Goal: Task Accomplishment & Management: Complete application form

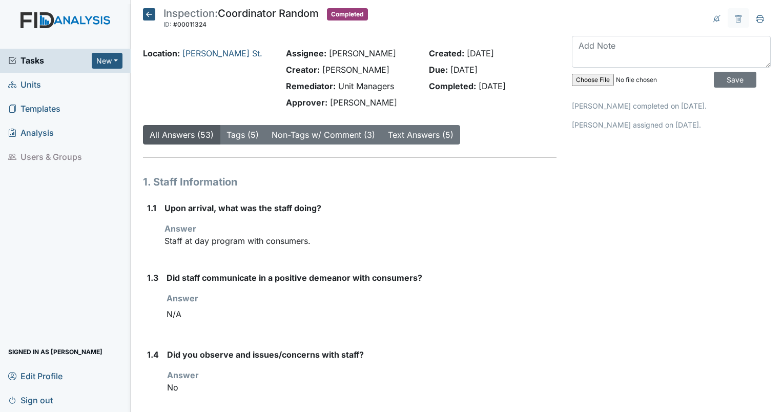
click at [25, 77] on span "Units" at bounding box center [24, 85] width 33 height 16
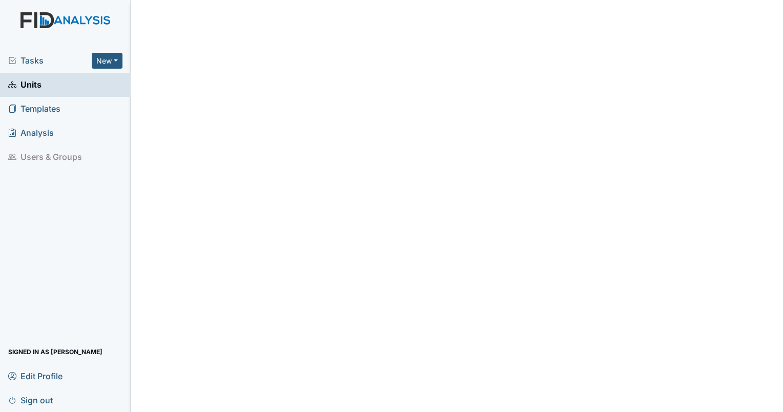
click at [37, 86] on span "Units" at bounding box center [24, 85] width 33 height 16
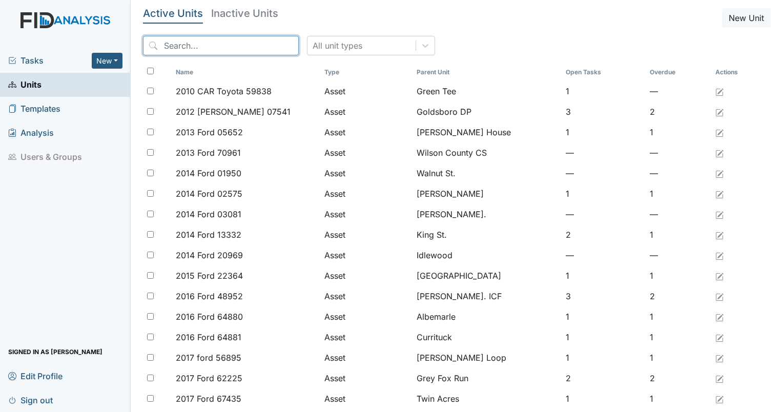
click at [201, 43] on input "search" at bounding box center [221, 45] width 156 height 19
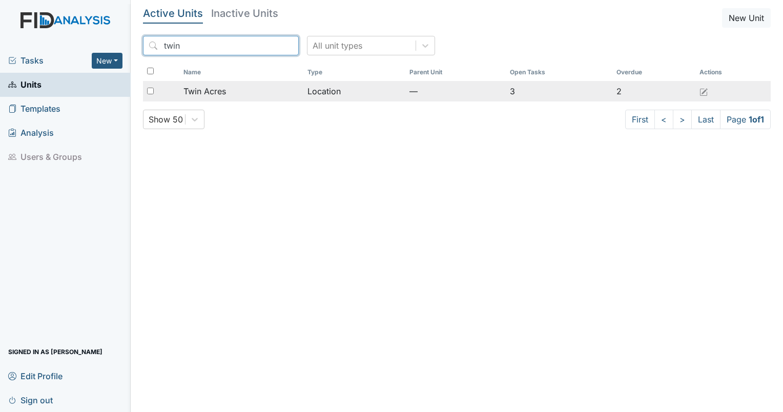
type input "twin"
click at [213, 88] on span "Twin Acres" at bounding box center [204, 91] width 43 height 12
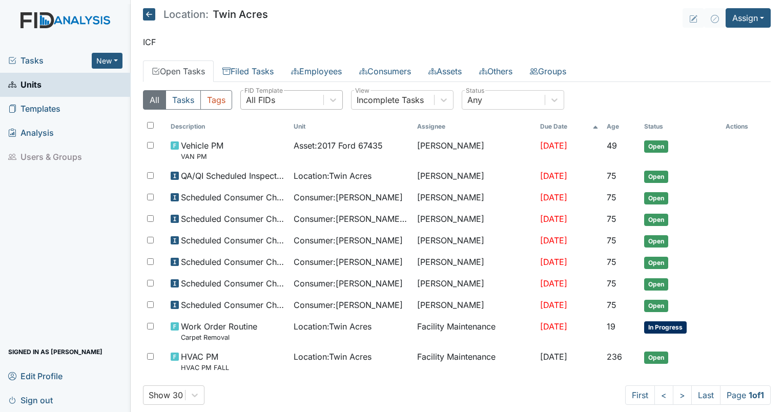
click at [287, 107] on div "All FIDs" at bounding box center [282, 100] width 82 height 18
click at [257, 76] on link "Filed Tasks" at bounding box center [248, 71] width 69 height 22
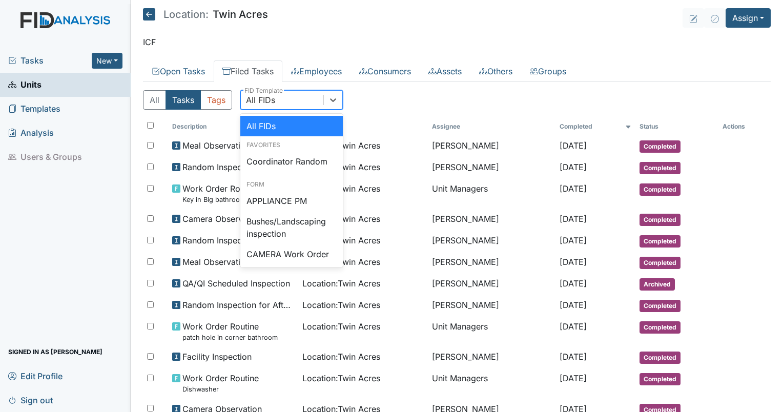
click at [285, 107] on div "All FIDs" at bounding box center [282, 100] width 82 height 18
click at [288, 160] on div "Coordinator Random" at bounding box center [291, 161] width 102 height 20
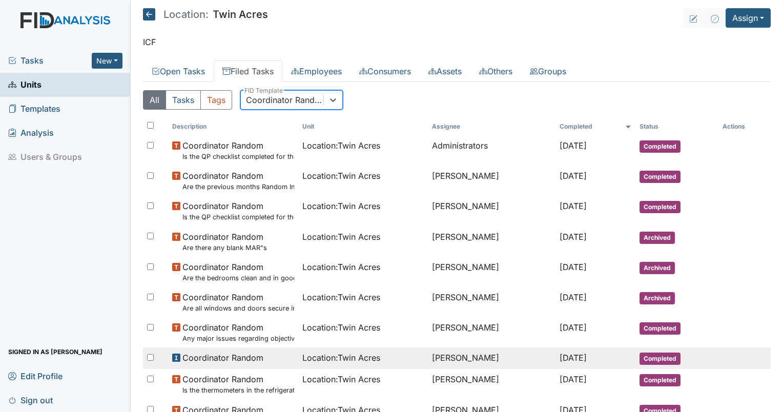
click at [322, 367] on td "Location : Twin Acres" at bounding box center [363, 358] width 130 height 22
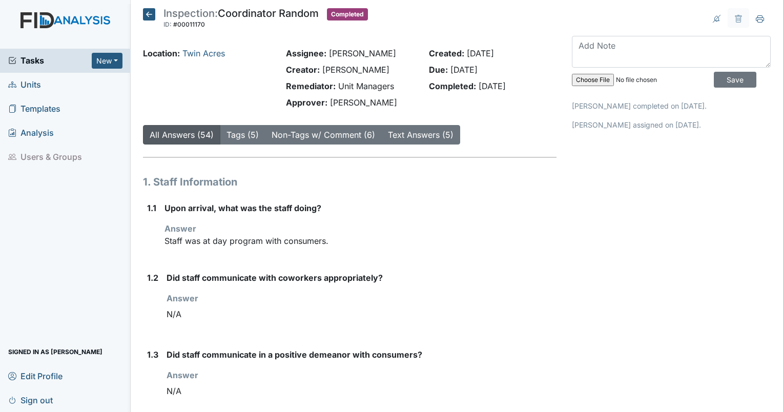
click at [215, 58] on div "Location: [GEOGRAPHIC_DATA]" at bounding box center [207, 53] width 128 height 12
click at [213, 54] on link "Twin Acres" at bounding box center [203, 53] width 43 height 10
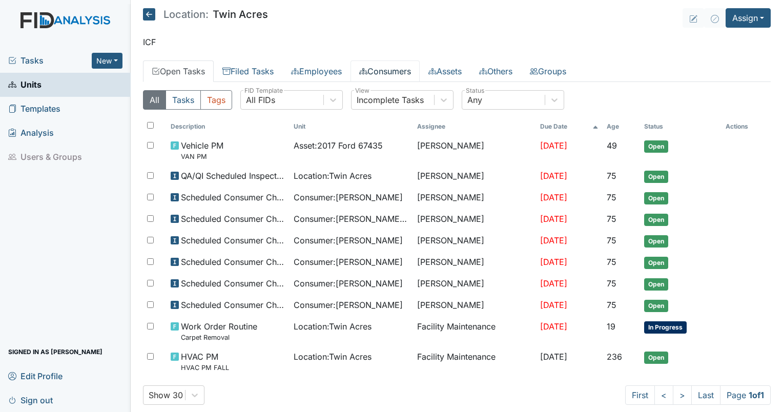
click at [410, 80] on link "Consumers" at bounding box center [384, 71] width 69 height 22
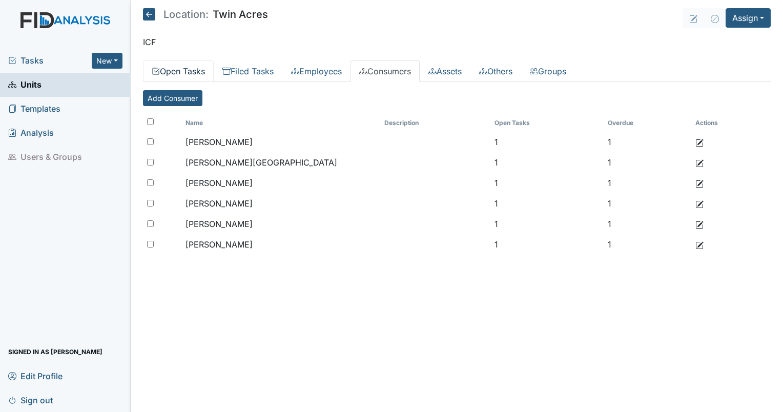
click at [181, 66] on link "Open Tasks" at bounding box center [178, 71] width 71 height 22
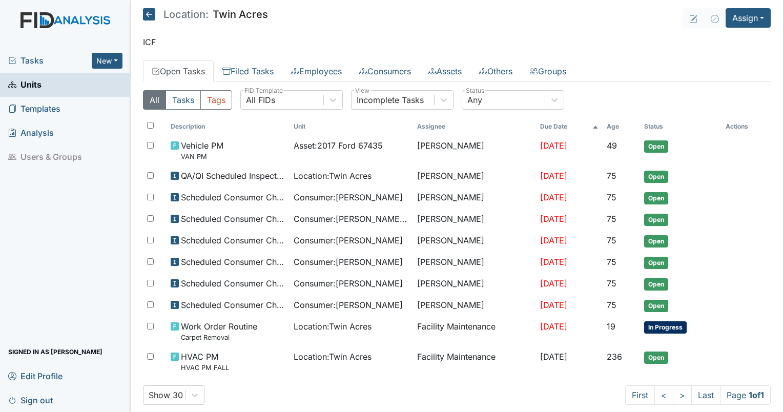
click at [760, 29] on main "Location: Twin Acres Assign Assign Form Assign Inspection Assign Document Assig…" at bounding box center [457, 206] width 652 height 412
click at [742, 19] on button "Assign" at bounding box center [747, 17] width 45 height 19
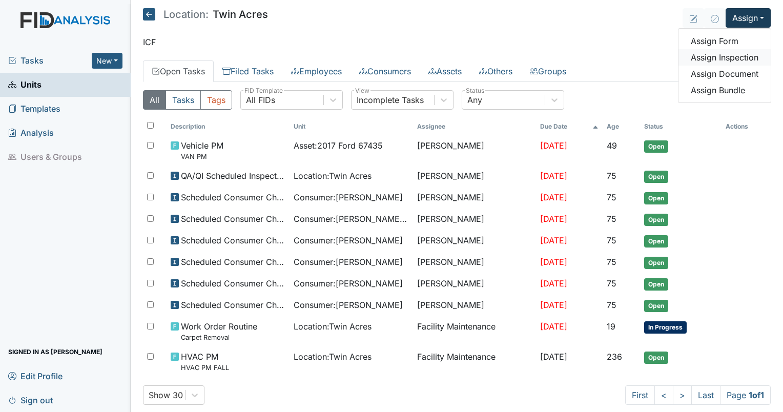
click at [729, 57] on link "Assign Inspection" at bounding box center [724, 57] width 92 height 16
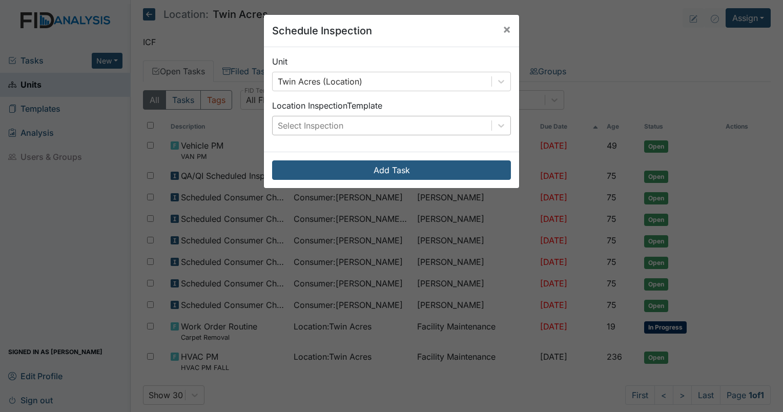
click at [391, 130] on div "Select Inspection" at bounding box center [382, 125] width 219 height 18
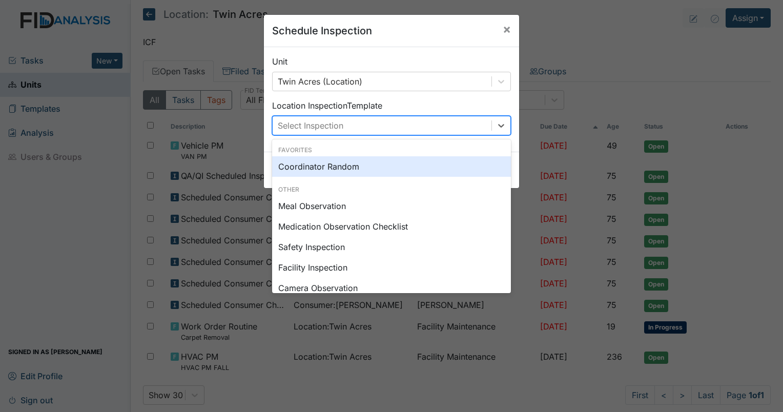
click at [355, 172] on div "Coordinator Random" at bounding box center [391, 166] width 239 height 20
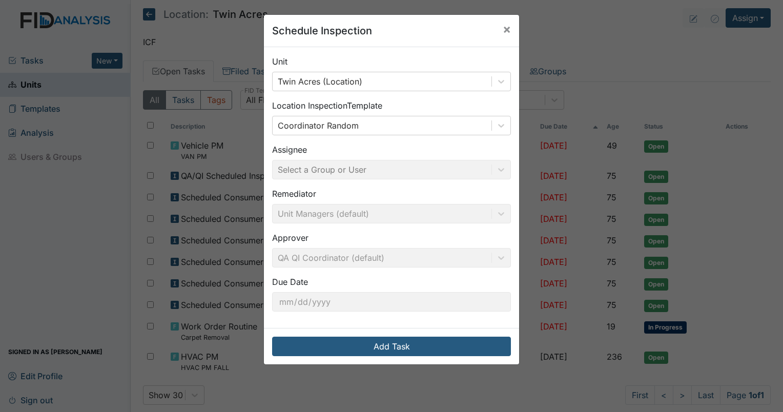
click at [340, 171] on div "Assignee Select a Group or User" at bounding box center [391, 161] width 239 height 36
click at [324, 169] on div "Assignee Select a Group or User" at bounding box center [391, 161] width 239 height 36
click at [316, 121] on div "Coordinator Random" at bounding box center [318, 125] width 81 height 12
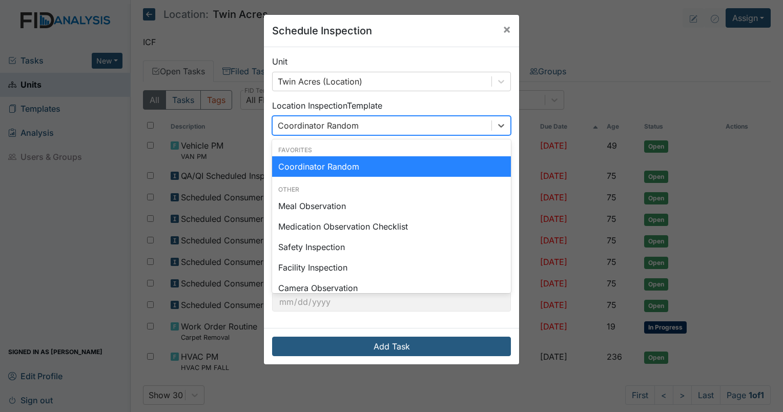
click at [310, 163] on div "Coordinator Random" at bounding box center [391, 166] width 239 height 20
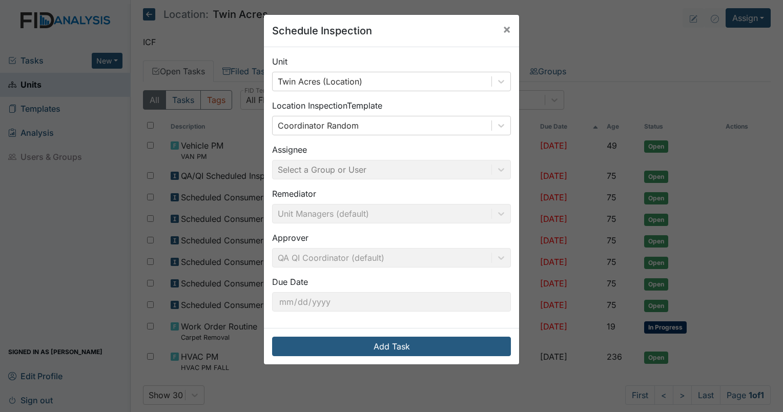
click at [326, 171] on div "Assignee Select a Group or User" at bounding box center [391, 161] width 239 height 36
click at [503, 25] on span "×" at bounding box center [507, 29] width 8 height 15
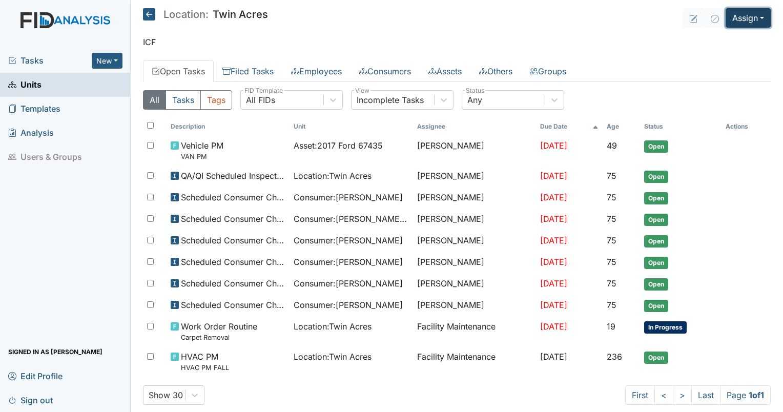
click at [744, 10] on button "Assign" at bounding box center [747, 17] width 45 height 19
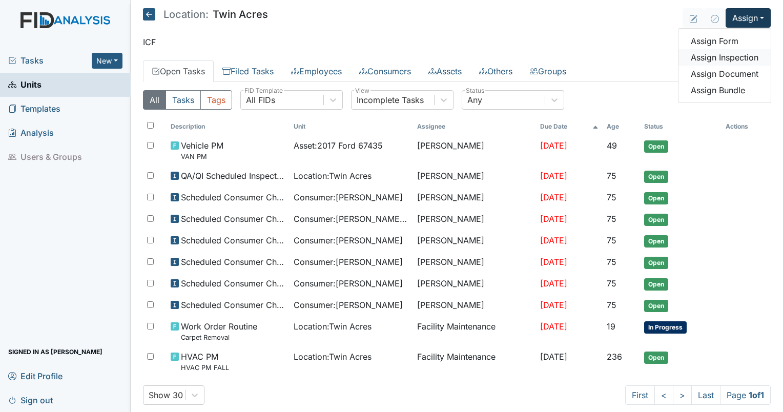
click at [715, 57] on link "Assign Inspection" at bounding box center [724, 57] width 92 height 16
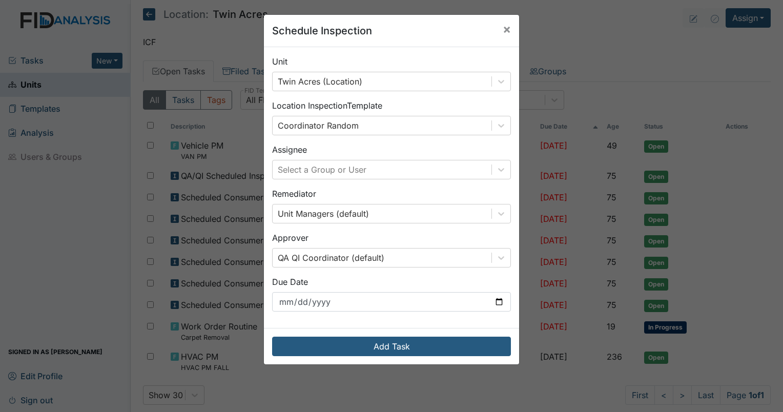
click at [344, 152] on div "Assignee Select a Group or User" at bounding box center [391, 161] width 239 height 36
click at [320, 169] on div "Select a Group or User" at bounding box center [322, 169] width 89 height 12
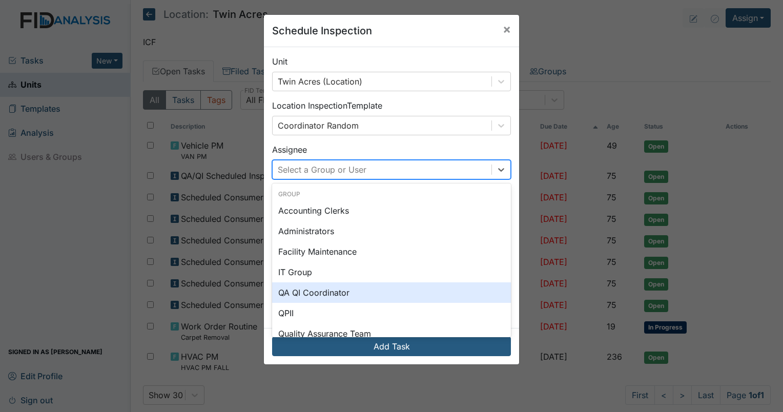
click at [294, 296] on div "QA QI Coordinator" at bounding box center [391, 292] width 239 height 20
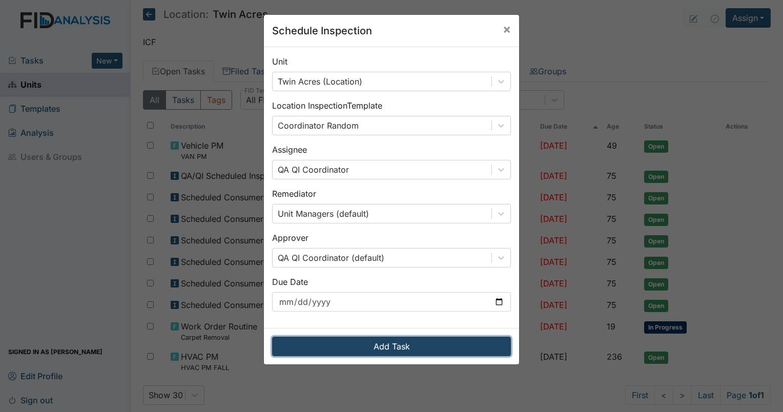
click at [294, 350] on button "Add Task" at bounding box center [391, 346] width 239 height 19
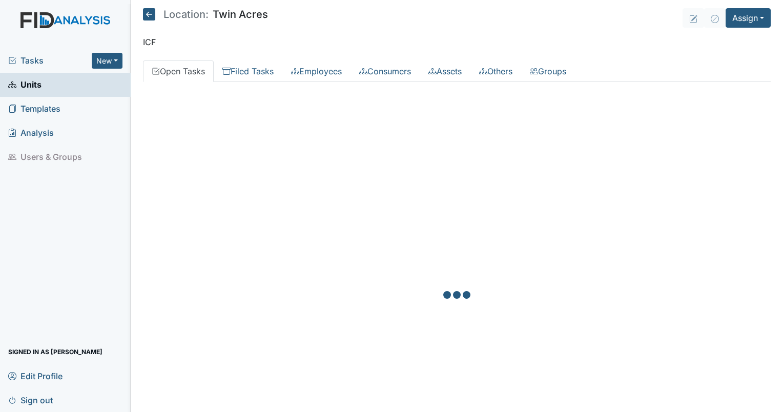
click at [294, 350] on main "Location: [GEOGRAPHIC_DATA] Assign Assign Form Assign Inspection Assign Documen…" at bounding box center [457, 206] width 652 height 412
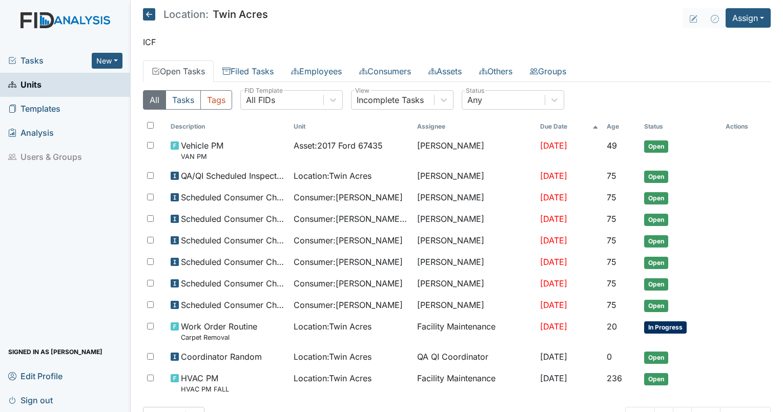
click at [29, 64] on span "Tasks" at bounding box center [49, 60] width 83 height 12
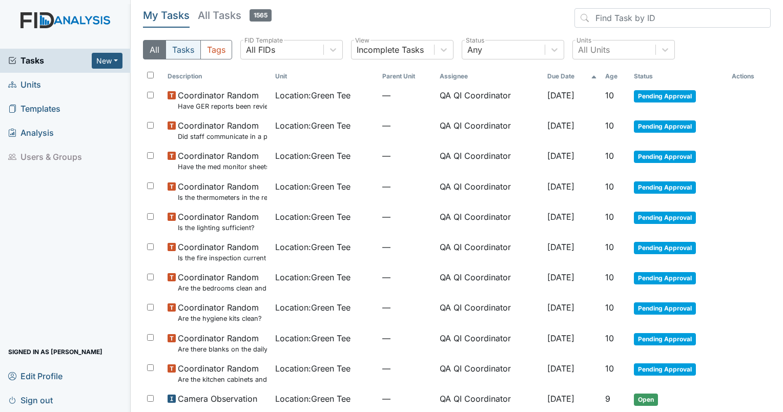
click at [174, 51] on button "Tasks" at bounding box center [182, 49] width 35 height 19
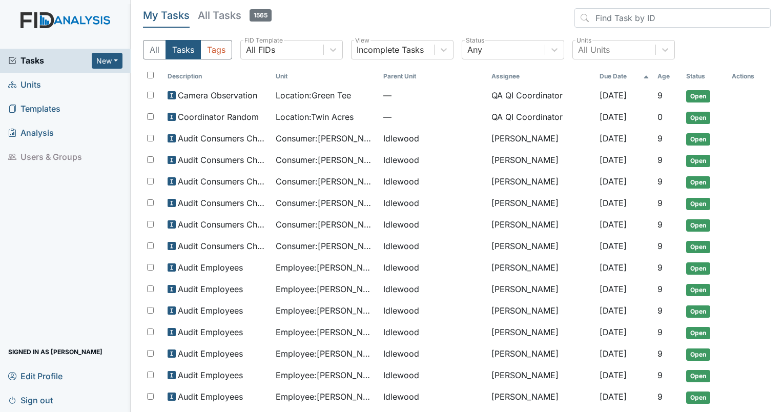
click at [664, 79] on th "Age" at bounding box center [667, 76] width 29 height 17
click at [644, 75] on th "Age" at bounding box center [662, 76] width 37 height 17
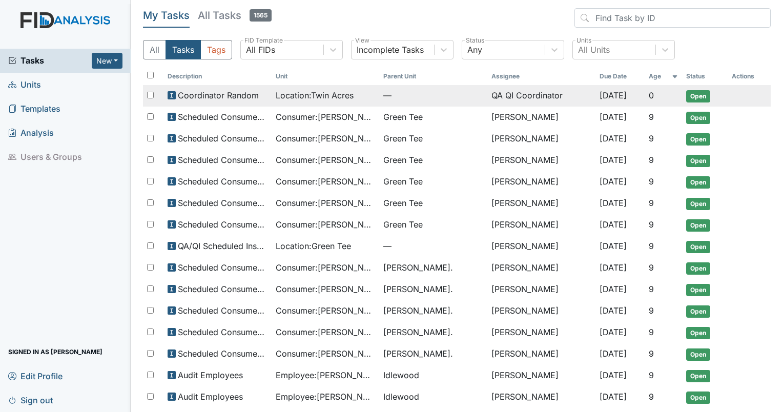
click at [233, 98] on span "Coordinator Random" at bounding box center [218, 95] width 81 height 12
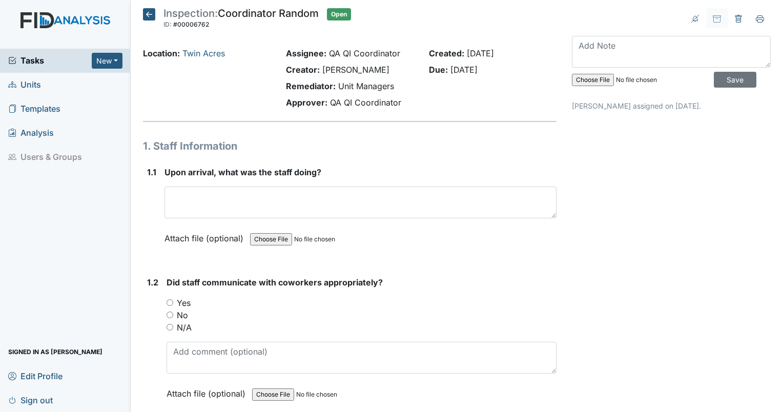
click at [41, 62] on span "Tasks" at bounding box center [49, 60] width 83 height 12
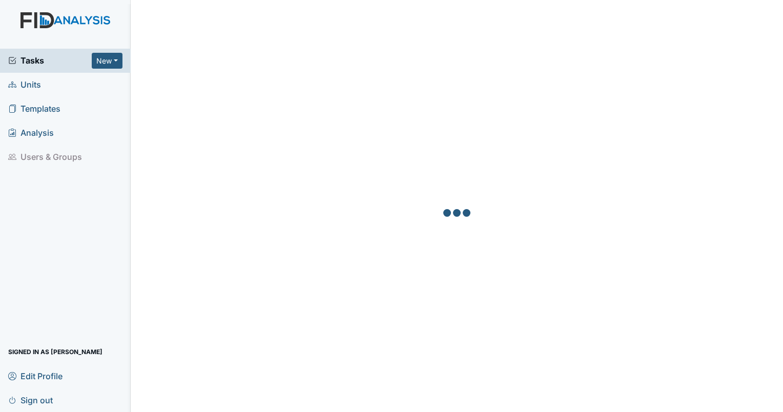
click at [31, 88] on span "Units" at bounding box center [24, 85] width 33 height 16
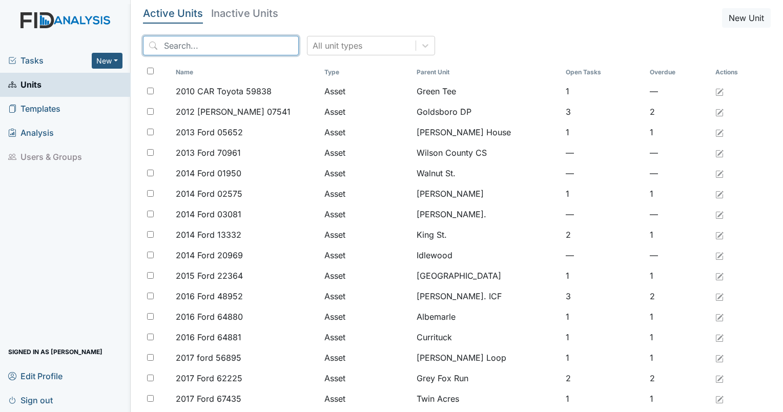
click at [226, 45] on input "search" at bounding box center [221, 45] width 156 height 19
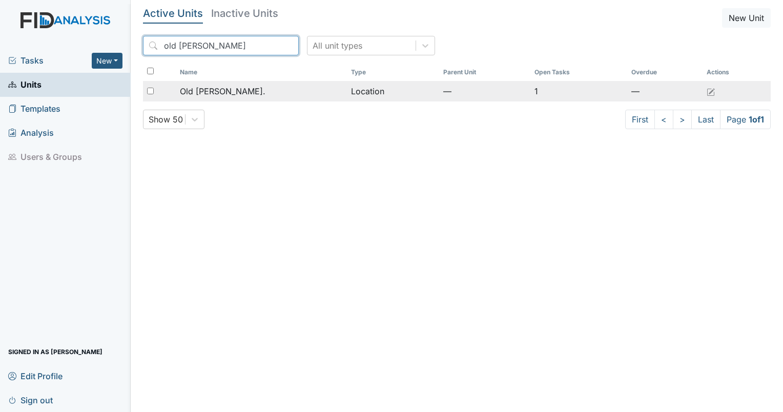
type input "old [PERSON_NAME]"
click at [212, 89] on span "Old [PERSON_NAME]." at bounding box center [223, 91] width 86 height 12
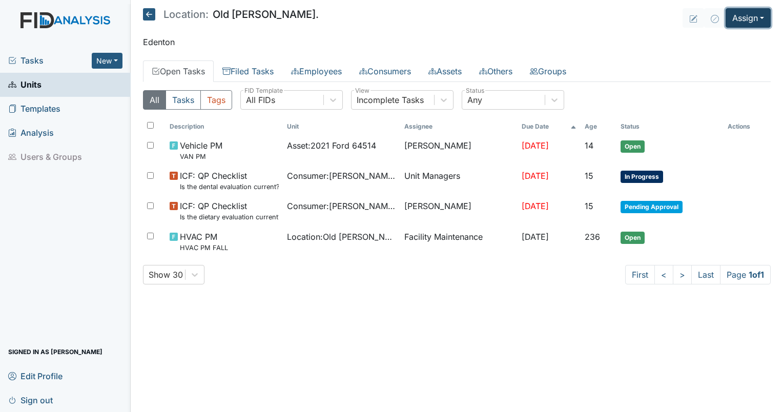
click at [742, 15] on button "Assign" at bounding box center [747, 17] width 45 height 19
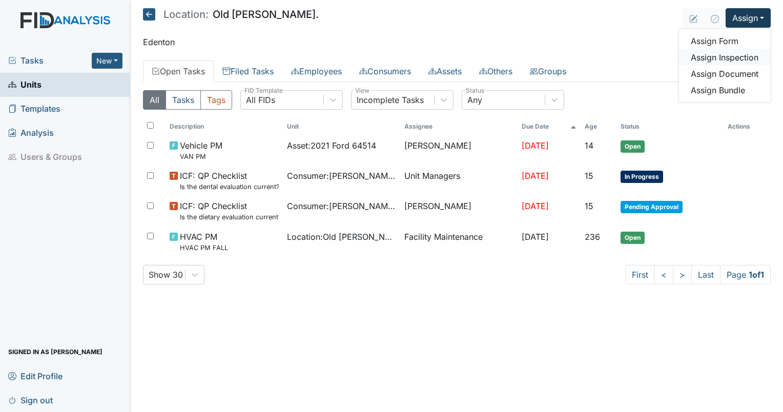
click at [718, 55] on link "Assign Inspection" at bounding box center [724, 57] width 92 height 16
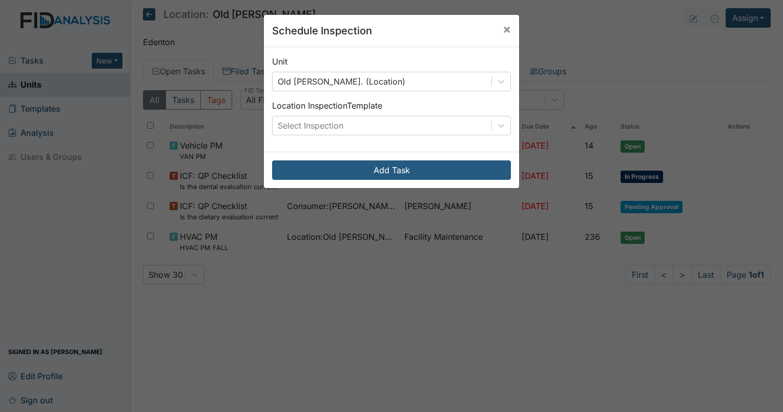
click at [328, 140] on div "Unit Old [PERSON_NAME]. (Location) Location Inspection Template Select Inspecti…" at bounding box center [391, 99] width 255 height 104
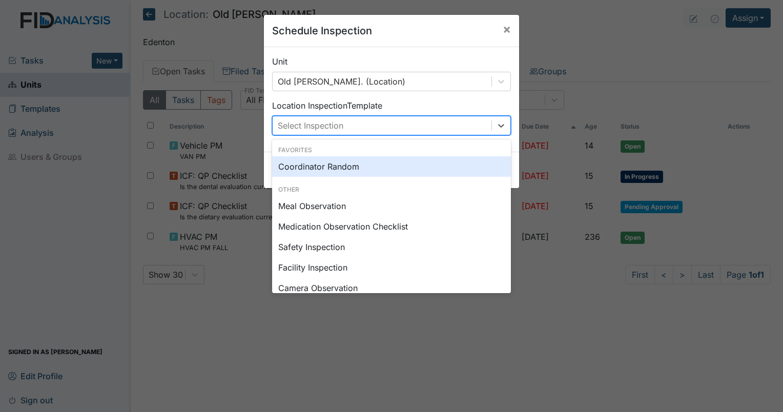
click at [330, 134] on div "Select Inspection" at bounding box center [382, 125] width 219 height 18
click at [334, 170] on div "Coordinator Random" at bounding box center [391, 166] width 239 height 20
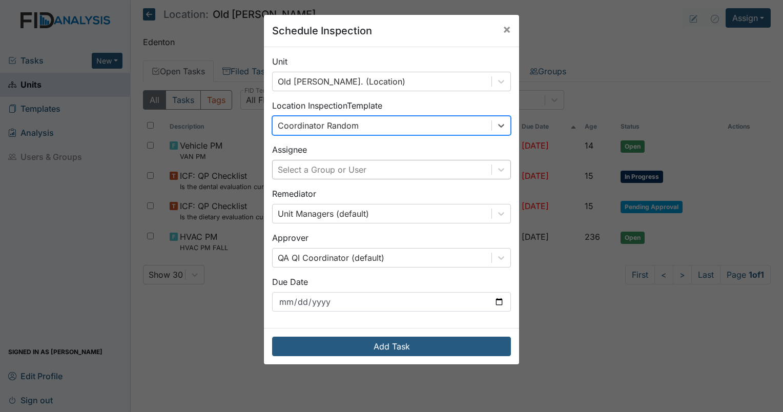
click at [339, 173] on div "Select a Group or User" at bounding box center [322, 169] width 89 height 12
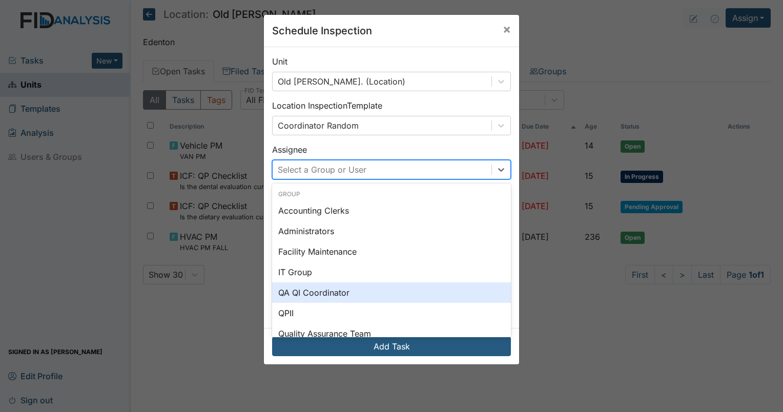
click at [320, 293] on div "QA QI Coordinator" at bounding box center [391, 292] width 239 height 20
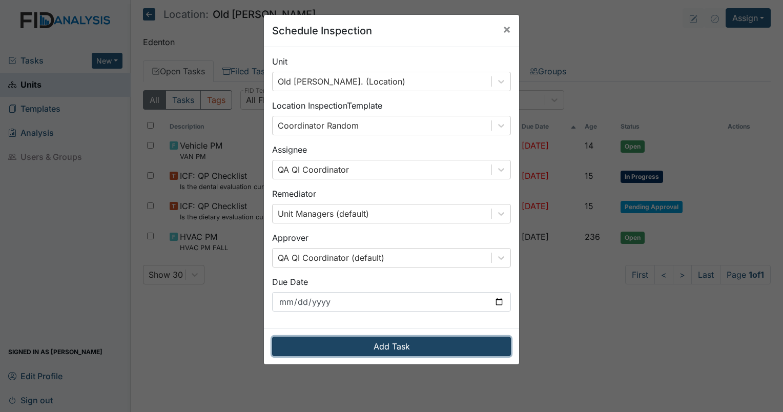
click at [358, 344] on button "Add Task" at bounding box center [391, 346] width 239 height 19
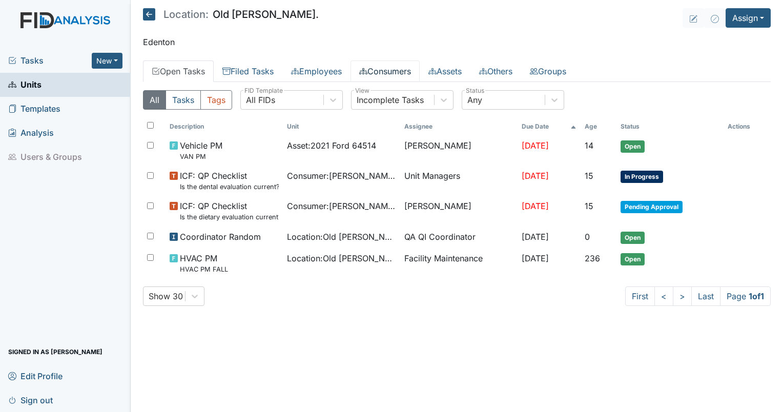
click at [377, 70] on link "Consumers" at bounding box center [384, 71] width 69 height 22
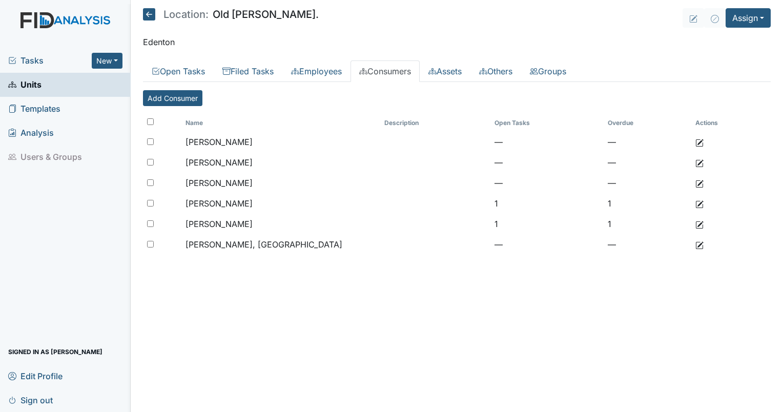
click at [41, 67] on div "Tasks New Form Inspection Document Bundle" at bounding box center [65, 61] width 131 height 24
click at [15, 63] on icon at bounding box center [12, 60] width 7 height 7
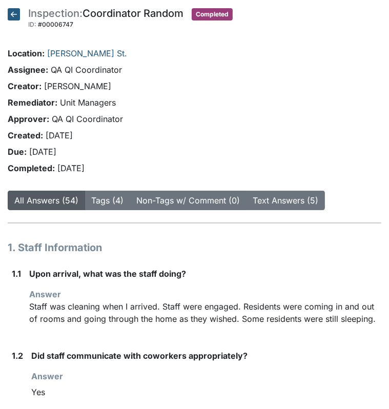
scroll to position [4396, 0]
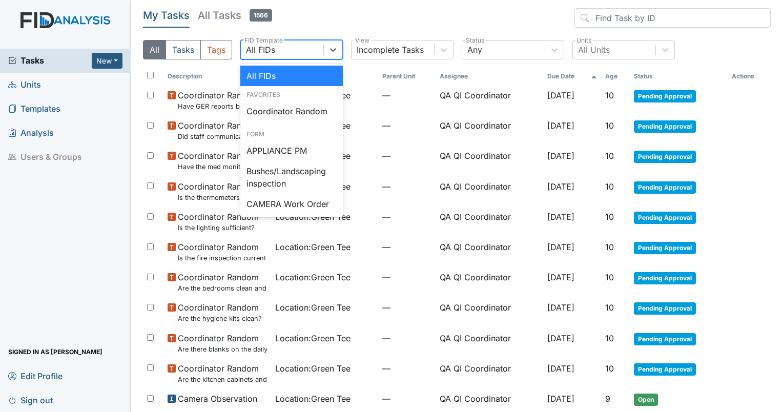
click at [275, 49] on div "All FIDs" at bounding box center [282, 49] width 82 height 18
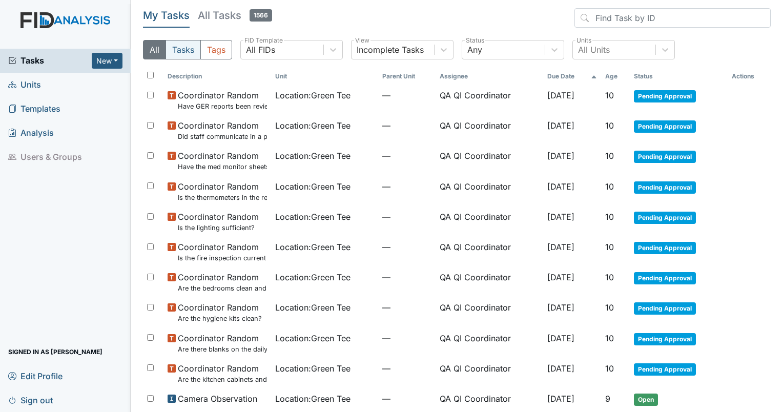
click at [171, 45] on button "Tasks" at bounding box center [182, 49] width 35 height 19
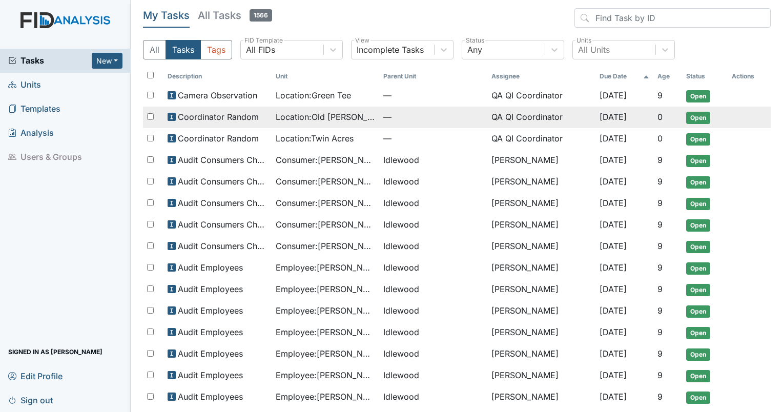
click at [327, 115] on span "Location : [GEOGRAPHIC_DATA][PERSON_NAME]." at bounding box center [326, 117] width 100 height 12
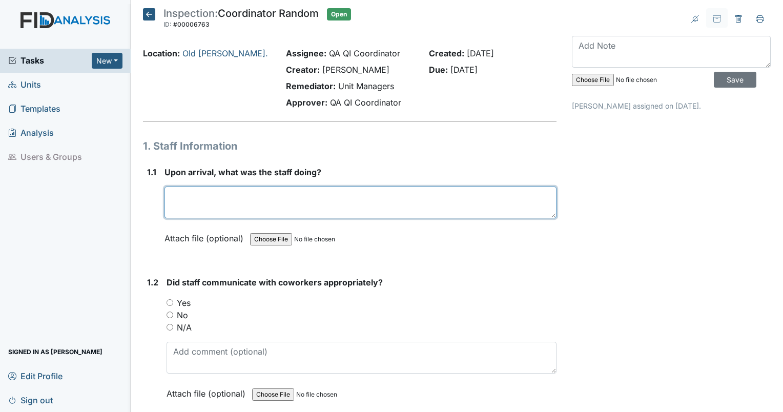
click at [203, 186] on textarea at bounding box center [360, 202] width 392 height 32
type textarea "no one was home during inspection"
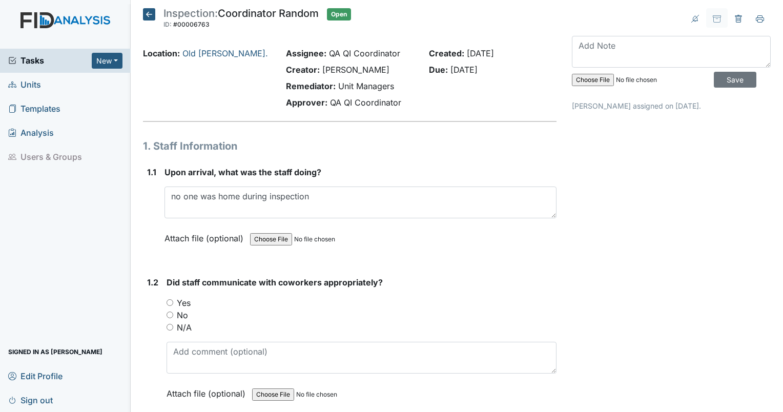
click at [167, 326] on input "N/A" at bounding box center [169, 327] width 7 height 7
radio input "true"
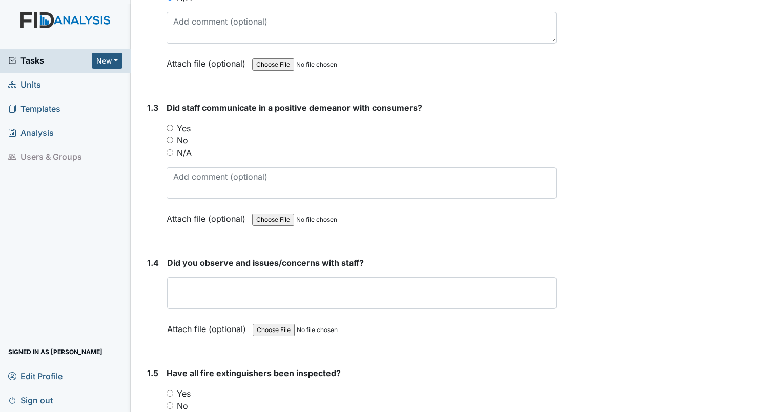
scroll to position [348, 0]
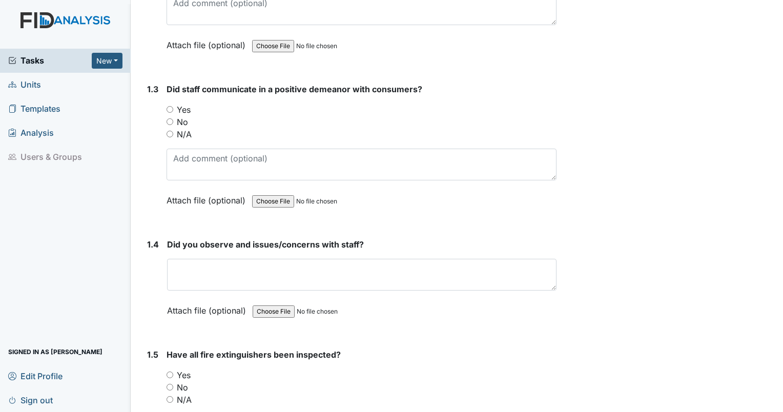
click at [169, 134] on input "N/A" at bounding box center [169, 134] width 7 height 7
radio input "true"
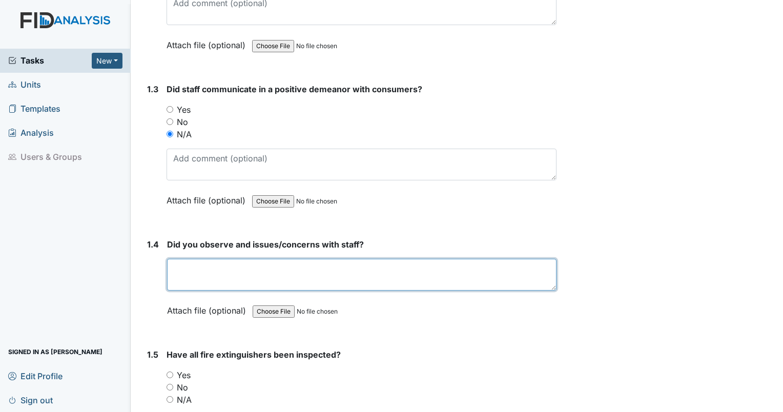
click at [362, 275] on textarea at bounding box center [361, 275] width 389 height 32
type textarea "no"
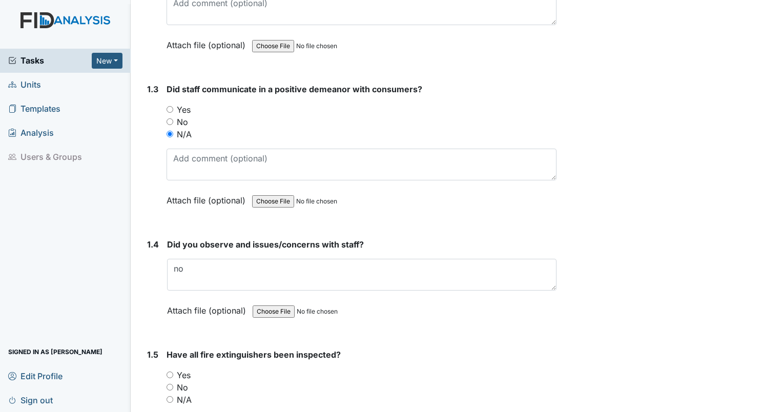
click at [170, 371] on input "Yes" at bounding box center [169, 374] width 7 height 7
radio input "true"
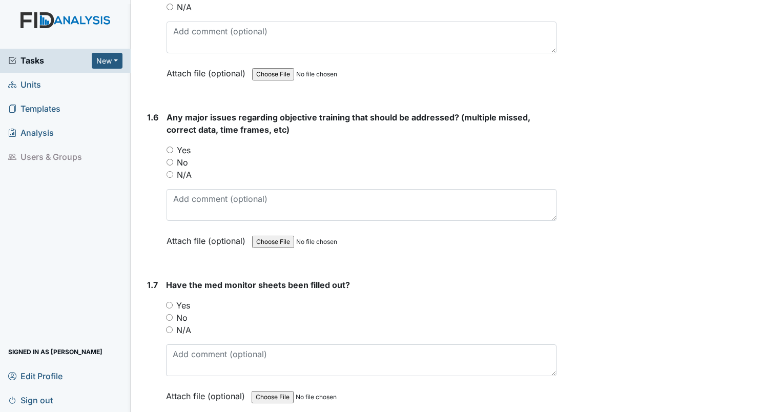
scroll to position [794, 0]
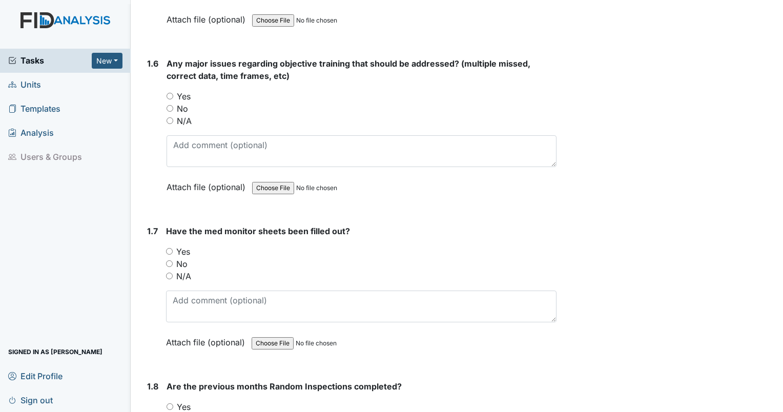
click at [172, 105] on input "No" at bounding box center [169, 108] width 7 height 7
radio input "true"
click at [169, 273] on input "N/A" at bounding box center [169, 276] width 7 height 7
radio input "true"
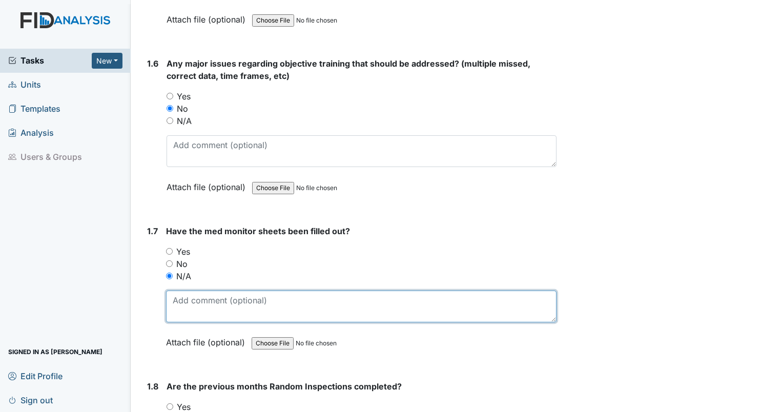
click at [194, 313] on textarea at bounding box center [361, 306] width 390 height 32
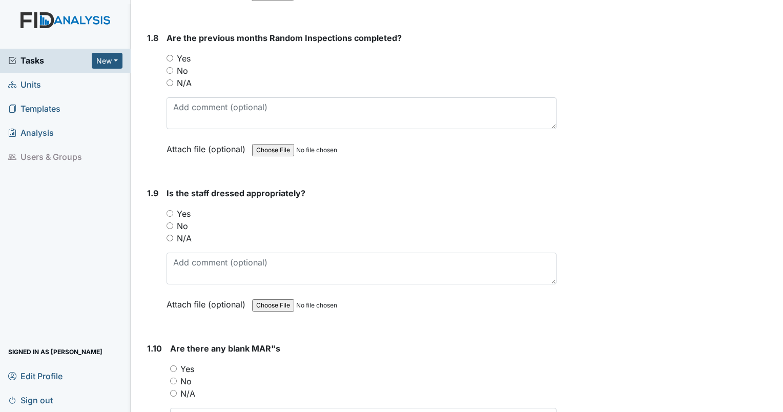
scroll to position [1161, 0]
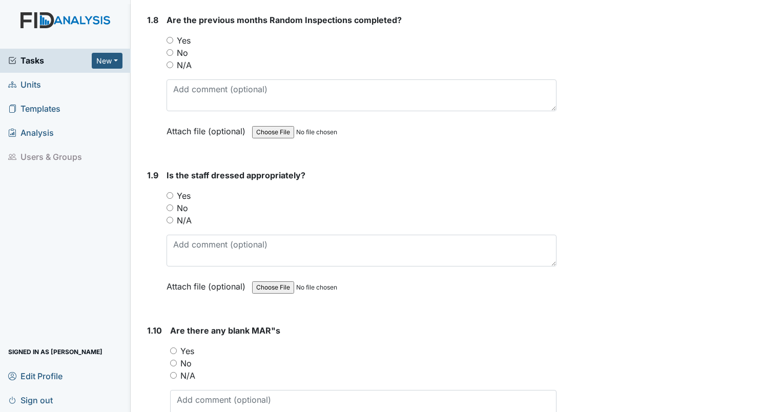
type textarea "could not find sheets."
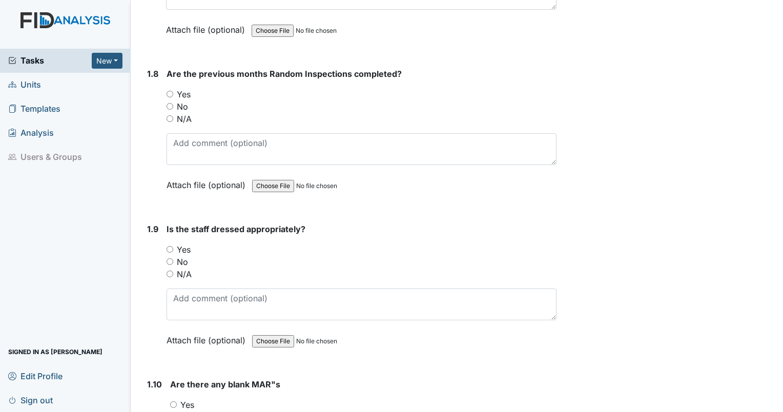
scroll to position [1098, 0]
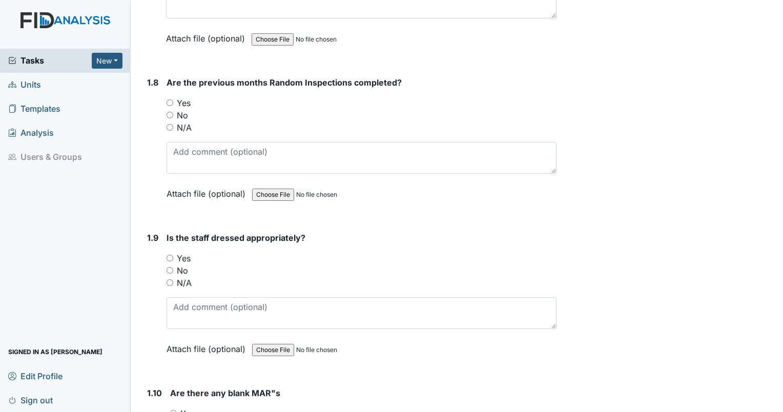
click at [170, 100] on input "Yes" at bounding box center [169, 102] width 7 height 7
radio input "true"
click at [173, 279] on input "N/A" at bounding box center [169, 282] width 7 height 7
radio input "true"
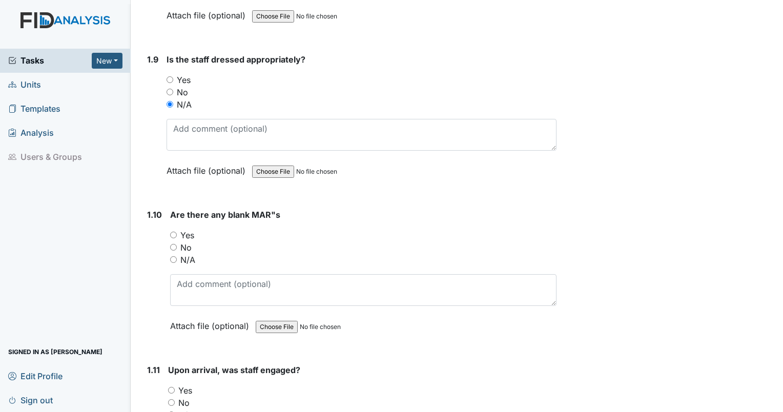
scroll to position [1303, 0]
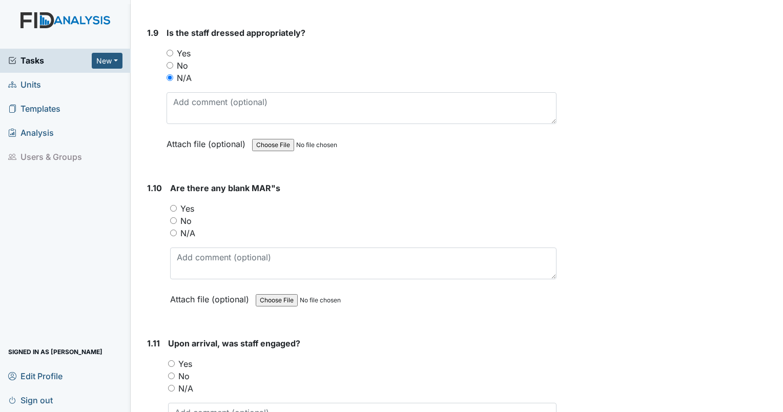
click at [171, 217] on input "No" at bounding box center [173, 220] width 7 height 7
radio input "true"
click at [172, 385] on input "N/A" at bounding box center [171, 388] width 7 height 7
radio input "true"
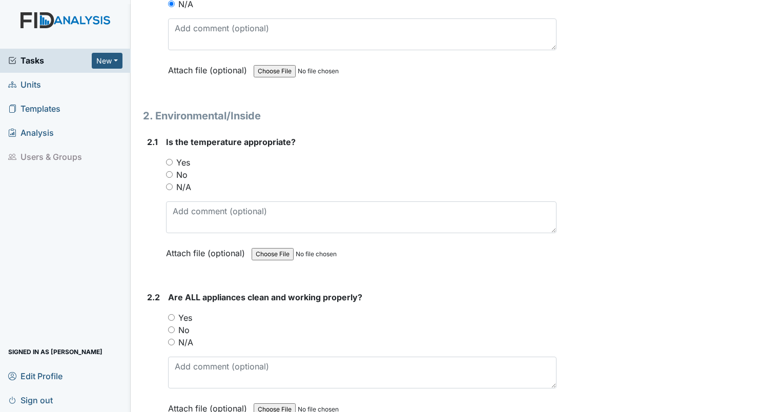
scroll to position [1714, 0]
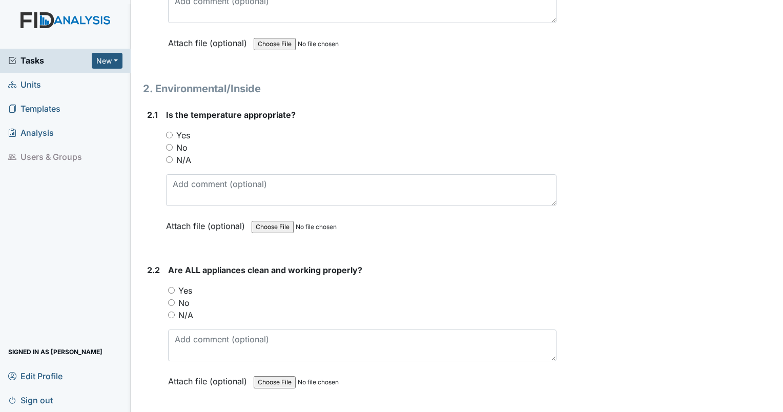
click at [170, 132] on input "Yes" at bounding box center [169, 135] width 7 height 7
radio input "true"
click at [169, 287] on input "Yes" at bounding box center [171, 290] width 7 height 7
radio input "true"
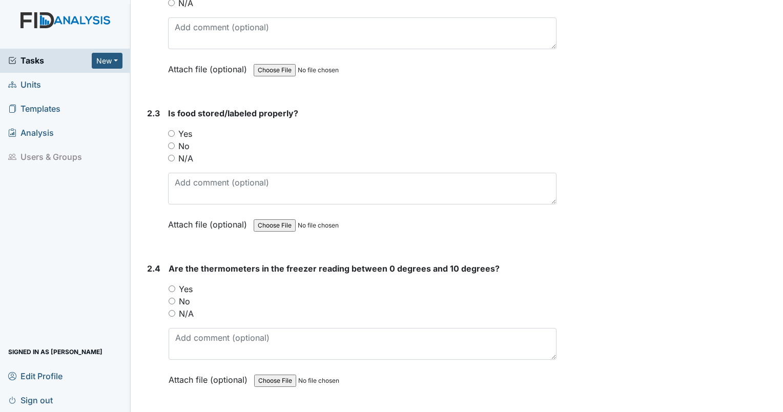
scroll to position [2036, 0]
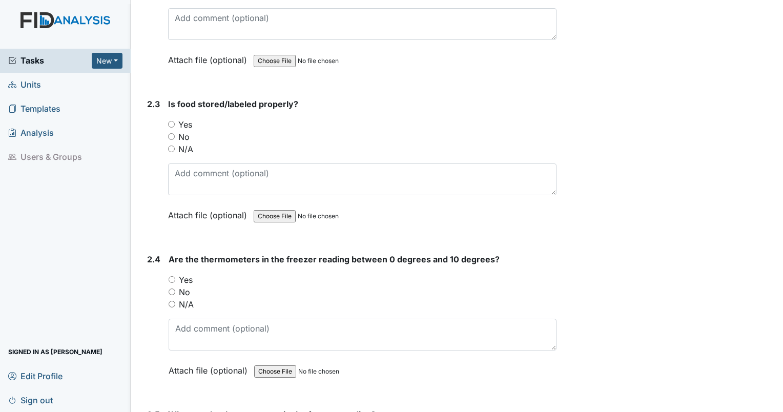
click at [170, 121] on input "Yes" at bounding box center [171, 124] width 7 height 7
radio input "true"
click at [171, 274] on div "Yes" at bounding box center [363, 280] width 388 height 12
click at [170, 276] on input "Yes" at bounding box center [172, 279] width 7 height 7
radio input "true"
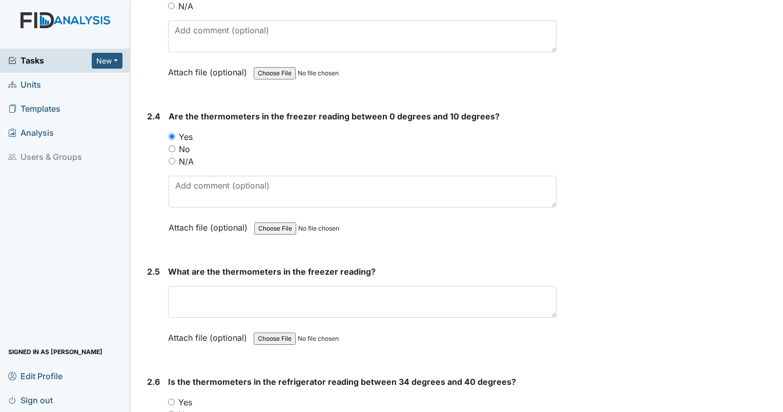
scroll to position [2196, 0]
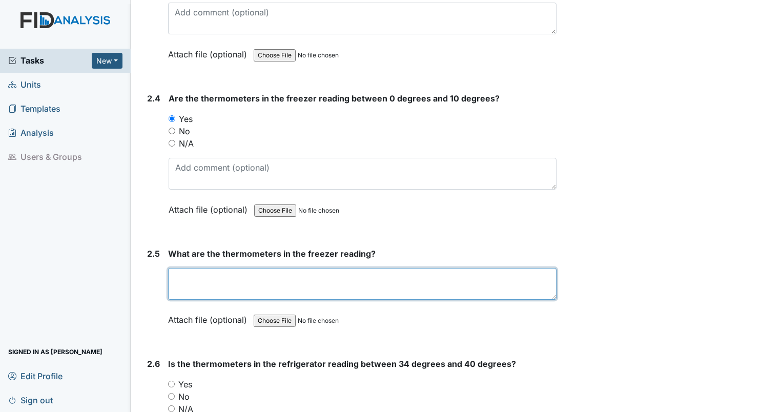
click at [224, 268] on textarea at bounding box center [362, 284] width 388 height 32
type textarea "3"
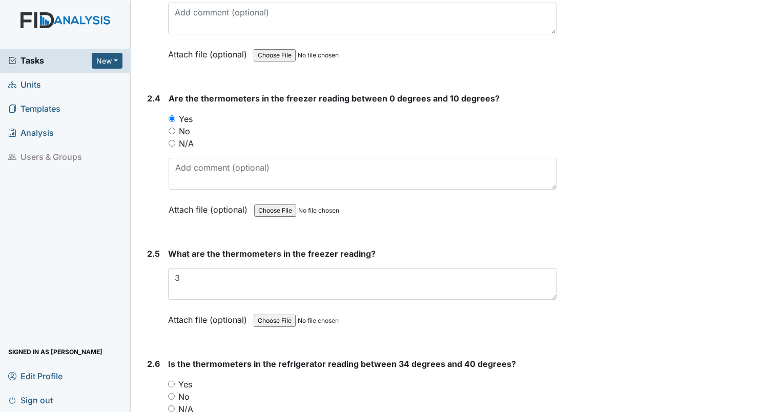
click at [170, 381] on input "Yes" at bounding box center [171, 384] width 7 height 7
radio input "true"
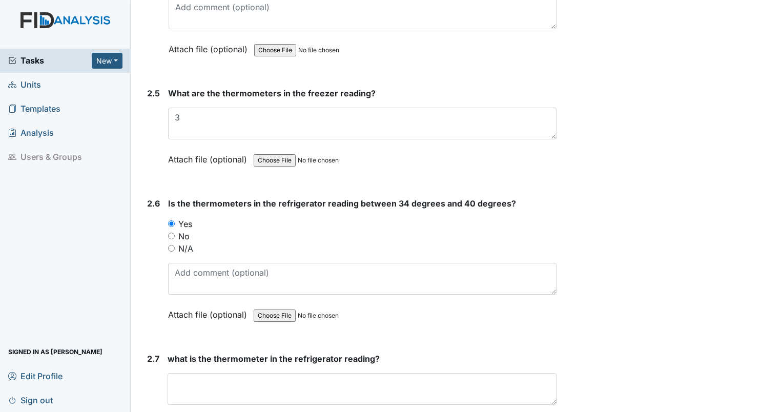
scroll to position [2482, 0]
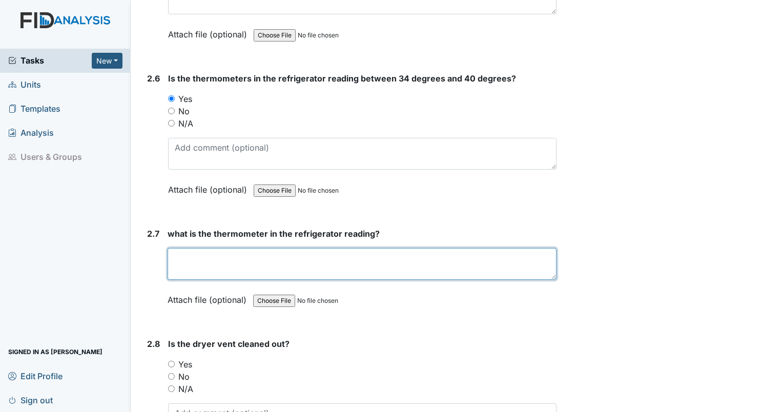
click at [375, 252] on textarea at bounding box center [362, 264] width 389 height 32
type textarea "40"
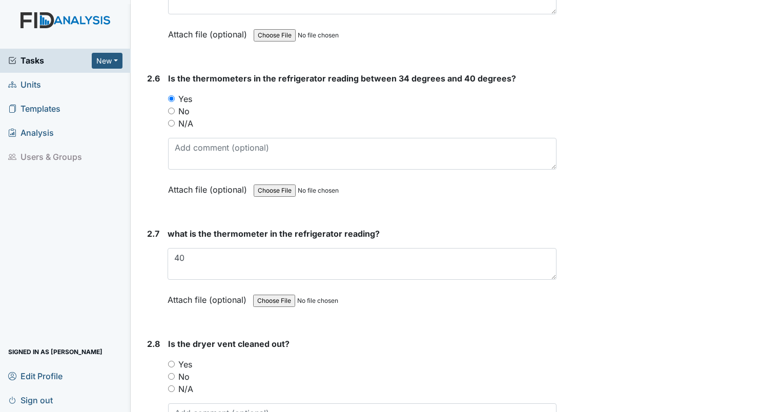
click at [172, 358] on div "Yes" at bounding box center [362, 364] width 388 height 12
click at [172, 361] on input "Yes" at bounding box center [171, 364] width 7 height 7
radio input "true"
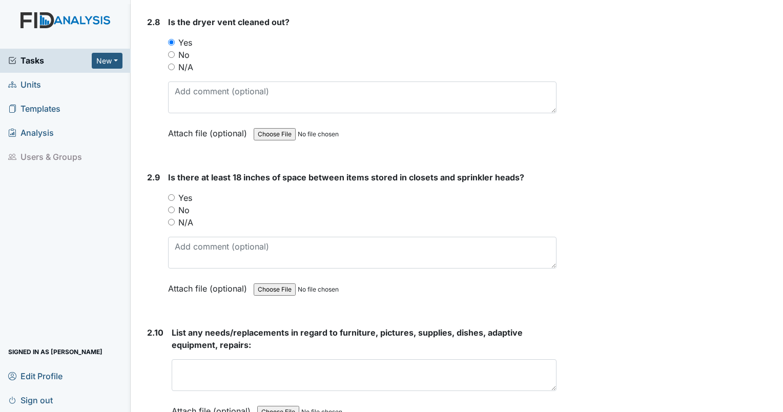
scroll to position [2813, 0]
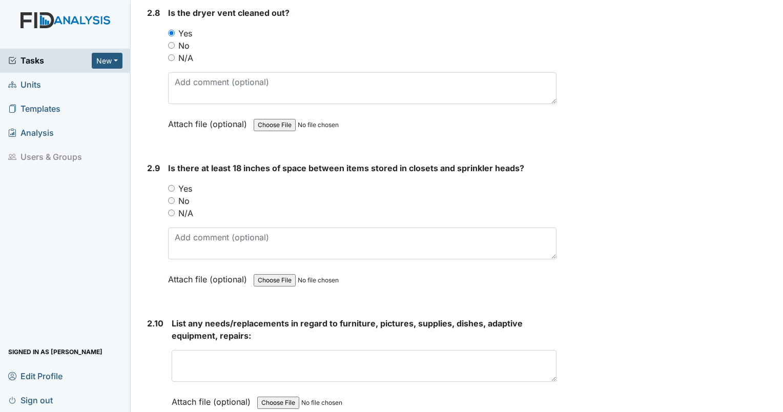
click at [172, 185] on input "Yes" at bounding box center [171, 188] width 7 height 7
radio input "true"
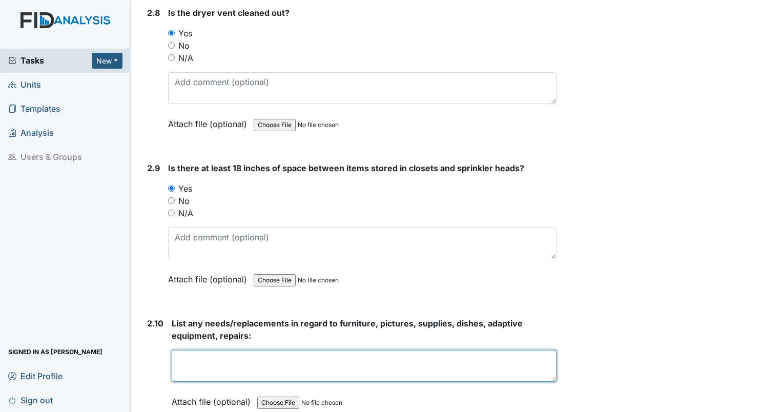
click at [352, 350] on textarea at bounding box center [364, 366] width 385 height 32
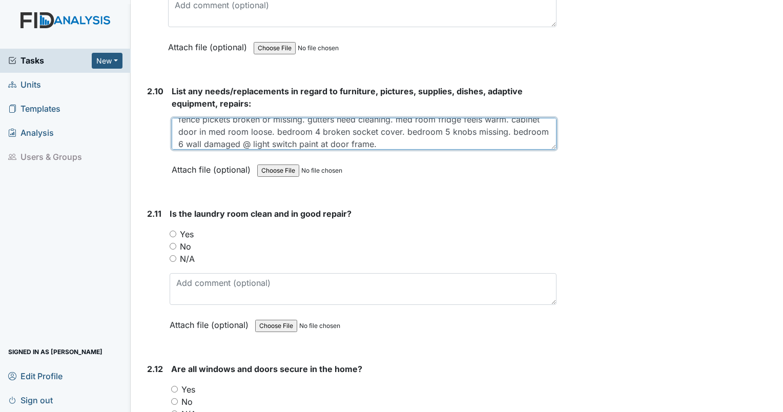
scroll to position [3125, 0]
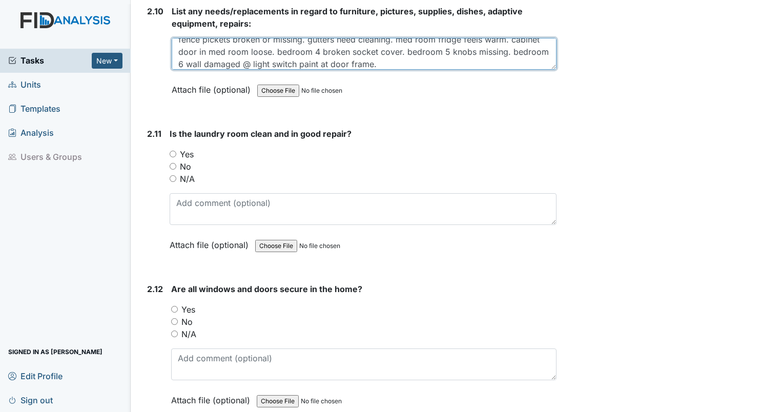
type textarea "staff room light is out. living room wall damaged near bay window. front door n…"
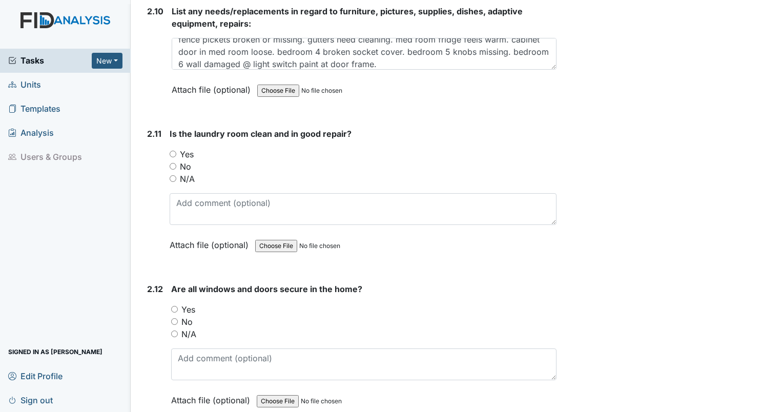
click at [172, 151] on input "Yes" at bounding box center [173, 154] width 7 height 7
radio input "true"
click at [176, 303] on div "Yes" at bounding box center [363, 309] width 385 height 12
click at [173, 306] on input "Yes" at bounding box center [174, 309] width 7 height 7
radio input "true"
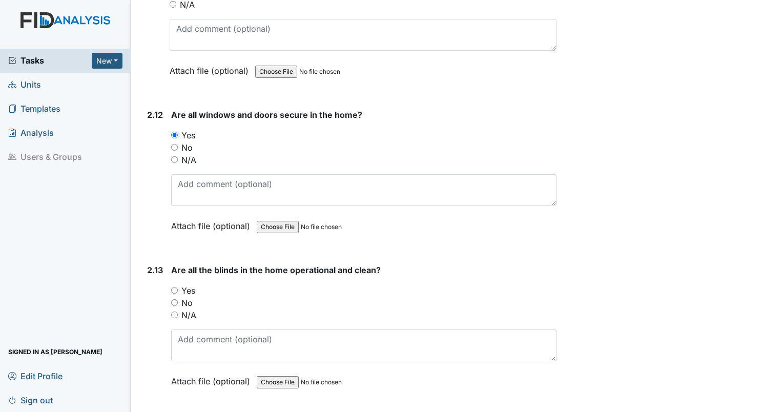
scroll to position [3362, 0]
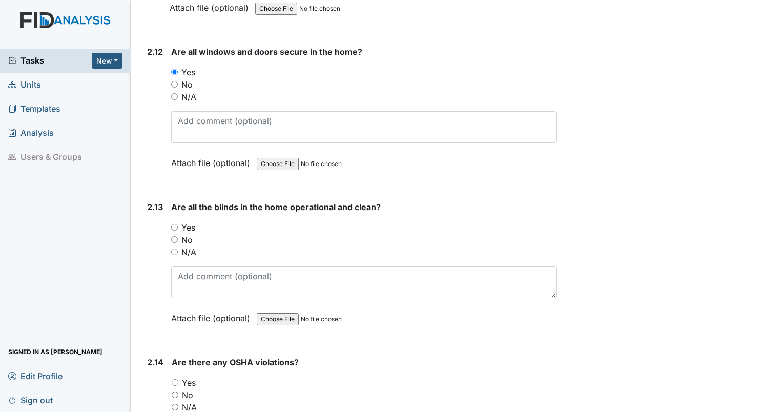
click at [174, 224] on input "Yes" at bounding box center [174, 227] width 7 height 7
radio input "true"
click at [176, 391] on input "No" at bounding box center [175, 394] width 7 height 7
radio input "true"
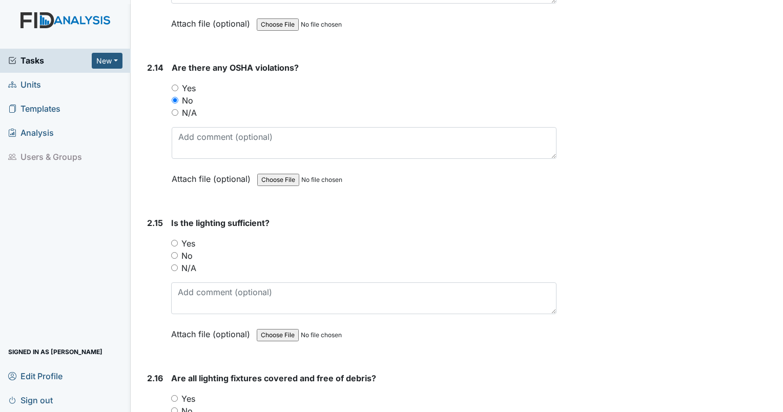
scroll to position [3763, 0]
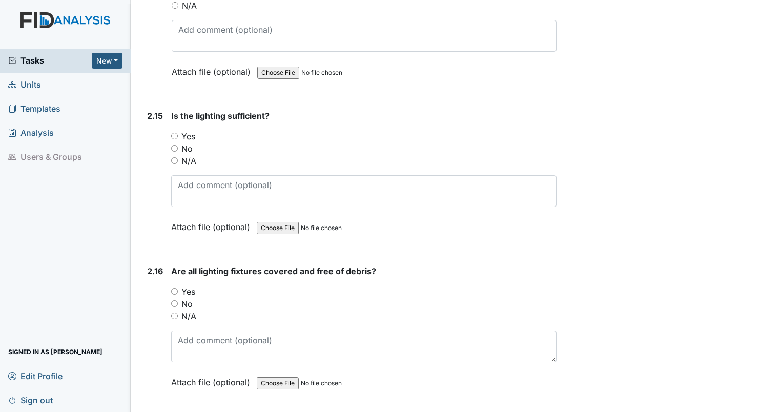
click at [173, 145] on input "No" at bounding box center [174, 148] width 7 height 7
radio input "true"
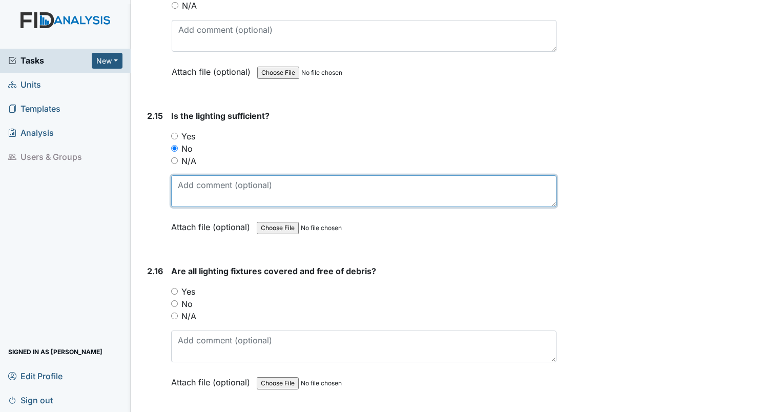
click at [192, 175] on textarea at bounding box center [363, 191] width 385 height 32
type textarea "staff room light out."
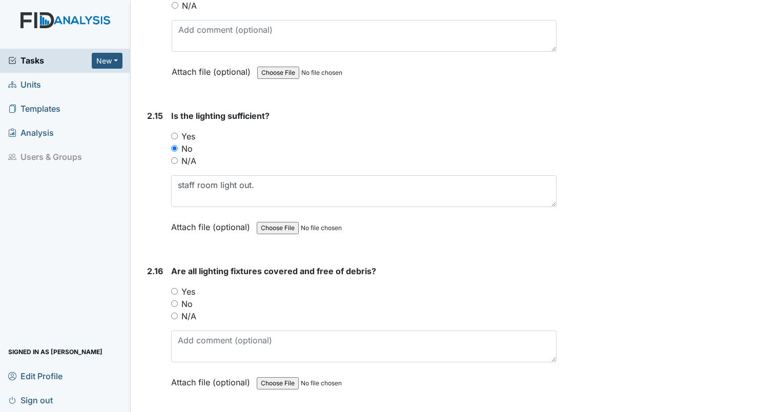
click at [176, 288] on input "Yes" at bounding box center [174, 291] width 7 height 7
radio input "true"
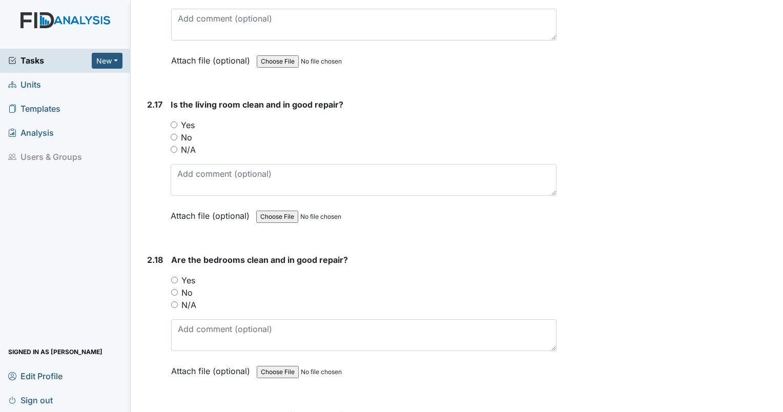
scroll to position [4094, 0]
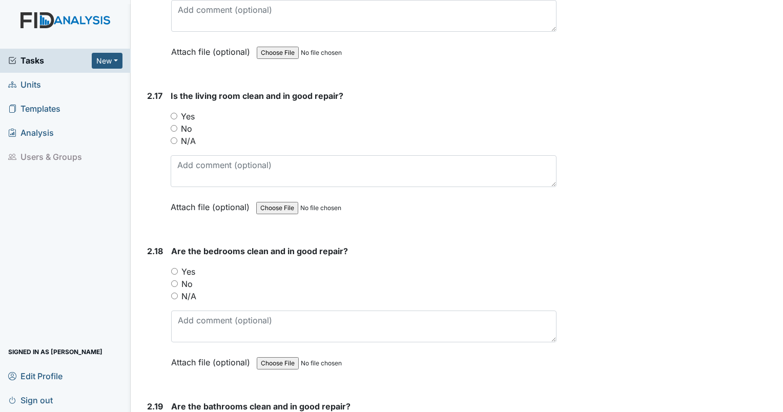
click at [174, 113] on input "Yes" at bounding box center [174, 116] width 7 height 7
radio input "true"
click at [176, 268] on input "Yes" at bounding box center [174, 271] width 7 height 7
radio input "true"
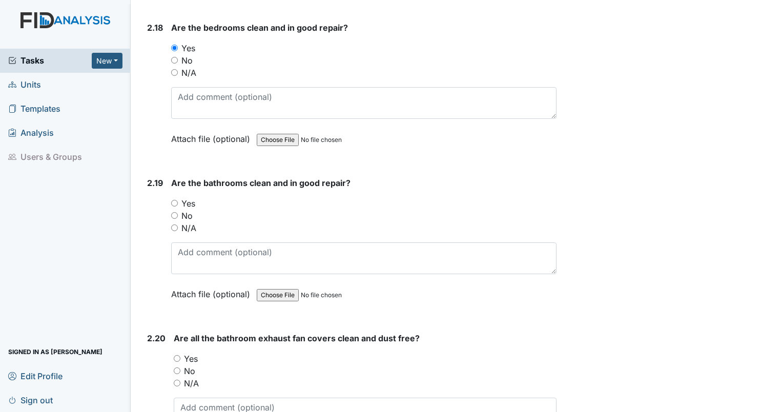
scroll to position [4380, 0]
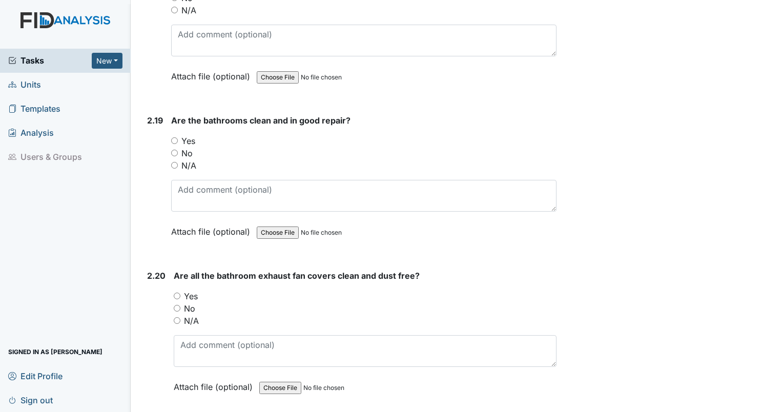
click at [170, 123] on div "2.19 Are the bathrooms clean and in good repair? You must select one of the bel…" at bounding box center [349, 183] width 413 height 139
click at [177, 305] on input "No" at bounding box center [177, 308] width 7 height 7
radio input "true"
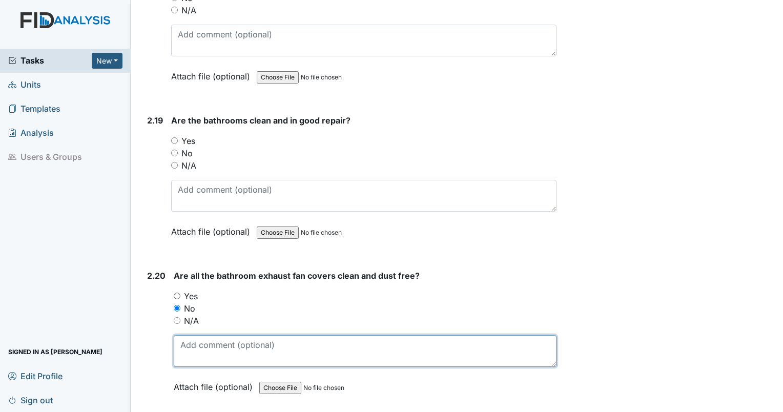
click at [191, 337] on textarea at bounding box center [365, 351] width 383 height 32
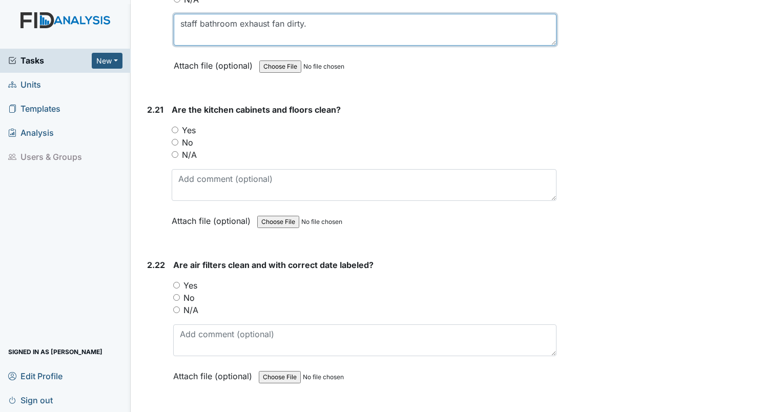
scroll to position [4727, 0]
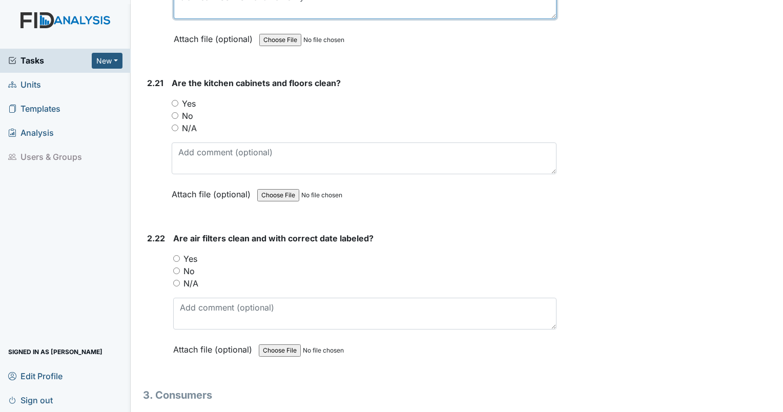
type textarea "staff bathroom exhaust fan dirty."
click at [177, 100] on input "Yes" at bounding box center [175, 103] width 7 height 7
radio input "true"
click at [174, 255] on input "Yes" at bounding box center [176, 258] width 7 height 7
radio input "true"
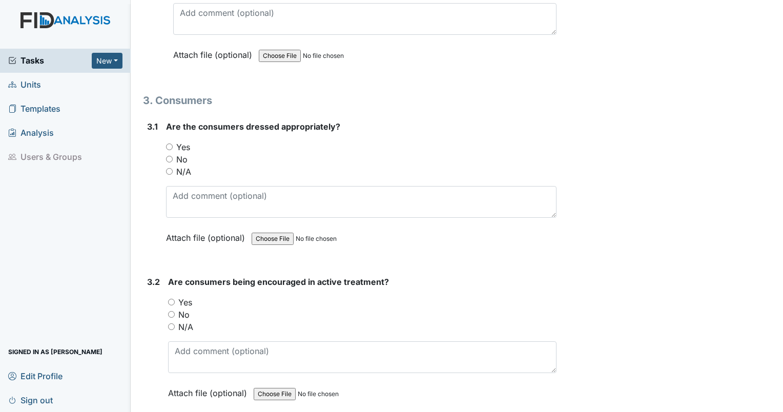
scroll to position [5031, 0]
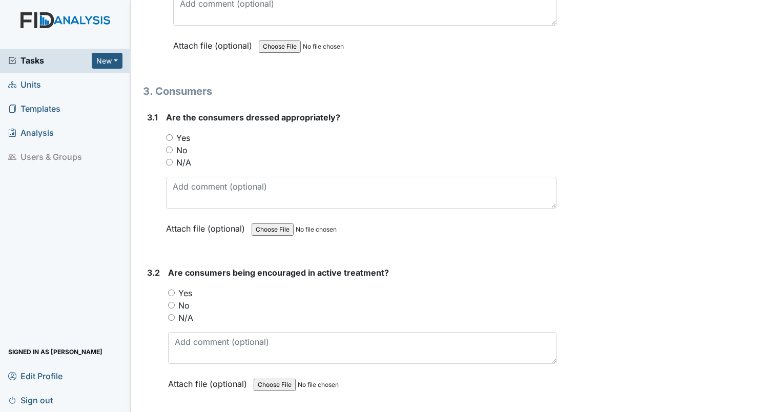
click at [169, 159] on input "N/A" at bounding box center [169, 162] width 7 height 7
radio input "true"
click at [169, 314] on input "N/A" at bounding box center [171, 317] width 7 height 7
radio input "true"
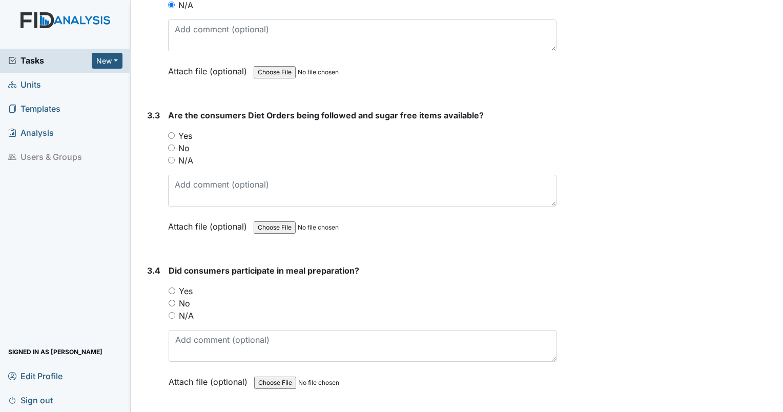
scroll to position [5379, 0]
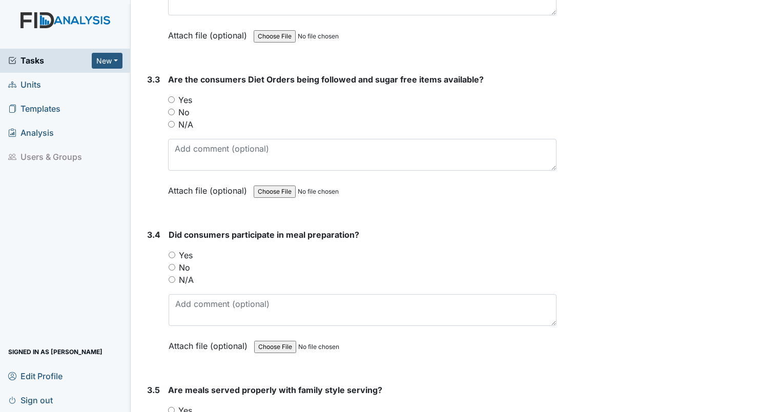
click at [171, 96] on input "Yes" at bounding box center [171, 99] width 7 height 7
radio input "true"
click at [170, 276] on input "N/A" at bounding box center [172, 279] width 7 height 7
radio input "true"
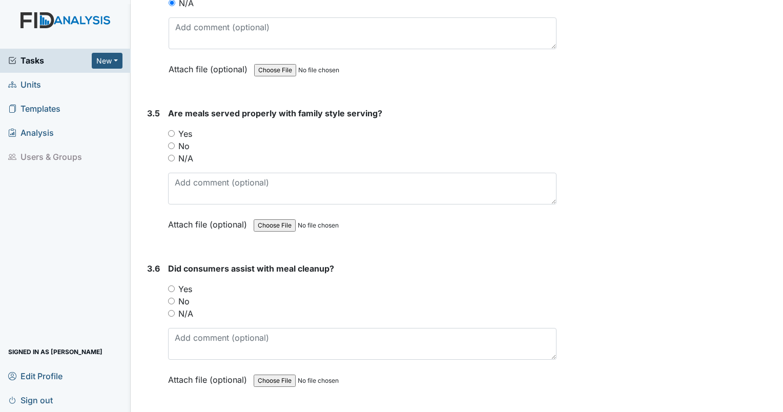
scroll to position [5674, 0]
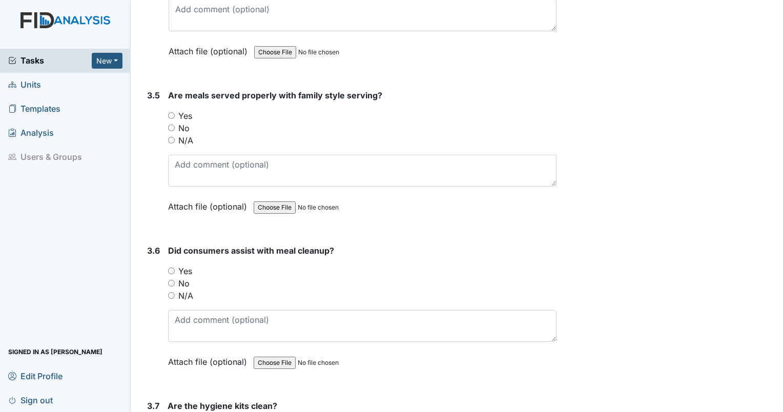
click at [172, 137] on input "N/A" at bounding box center [171, 140] width 7 height 7
radio input "true"
click at [171, 292] on input "N/A" at bounding box center [171, 295] width 7 height 7
radio input "true"
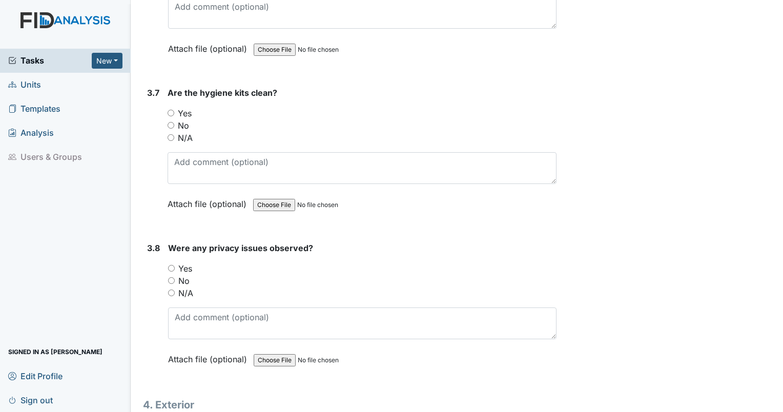
scroll to position [6032, 0]
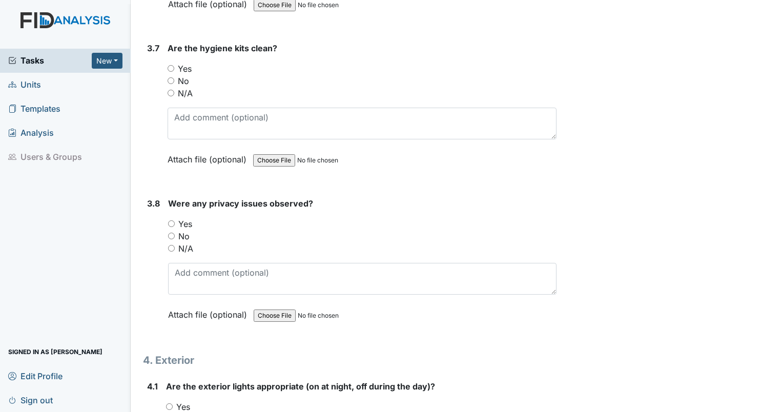
click at [171, 65] on input "Yes" at bounding box center [171, 68] width 7 height 7
radio input "true"
click at [171, 233] on input "No" at bounding box center [171, 236] width 7 height 7
radio input "true"
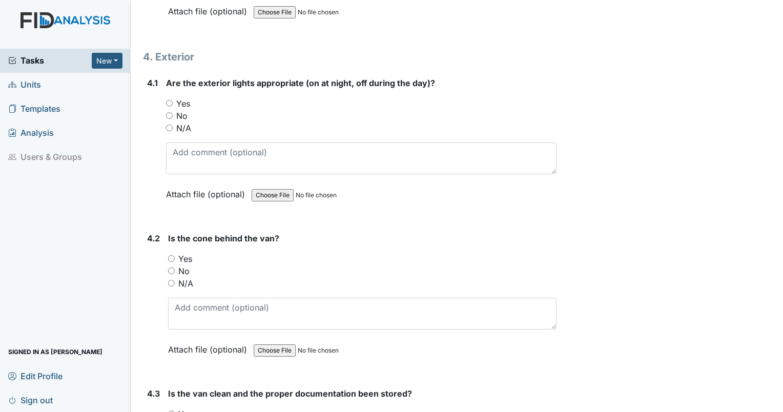
scroll to position [6343, 0]
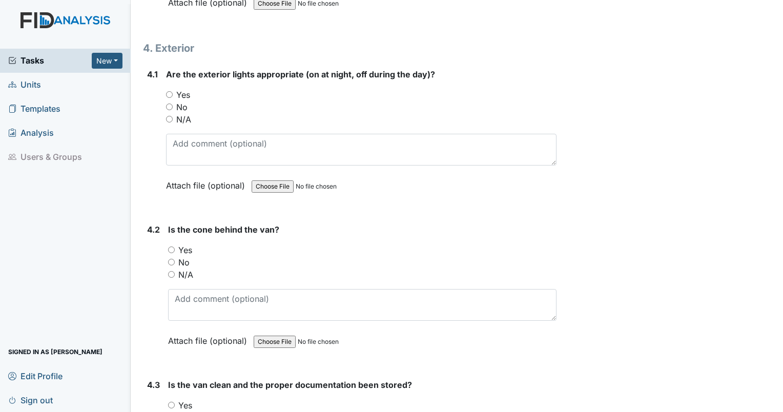
click at [172, 103] on input "No" at bounding box center [169, 106] width 7 height 7
radio input "true"
click at [173, 271] on input "N/A" at bounding box center [171, 274] width 7 height 7
radio input "true"
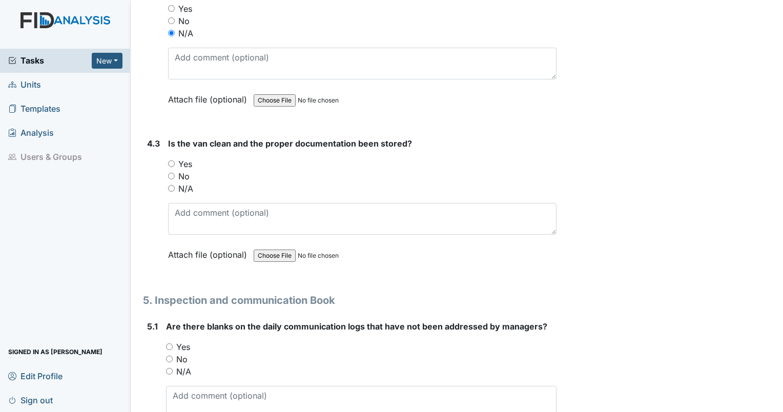
scroll to position [6629, 0]
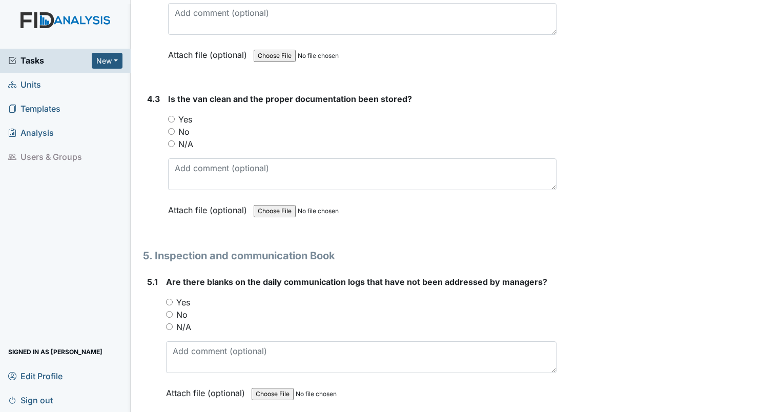
click at [173, 140] on input "N/A" at bounding box center [171, 143] width 7 height 7
radio input "true"
click at [171, 311] on input "No" at bounding box center [169, 314] width 7 height 7
radio input "true"
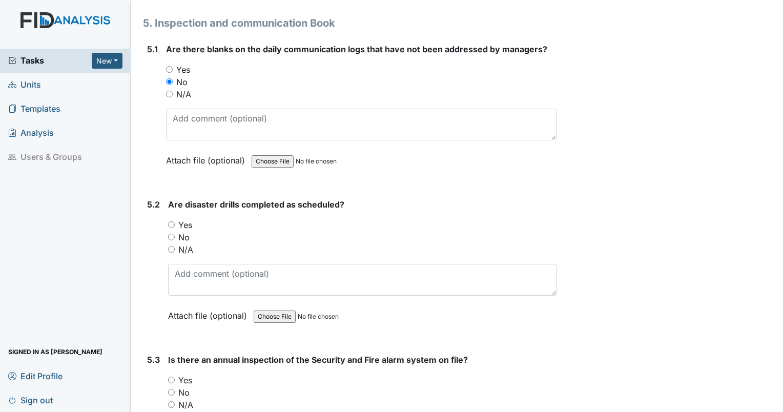
scroll to position [6871, 0]
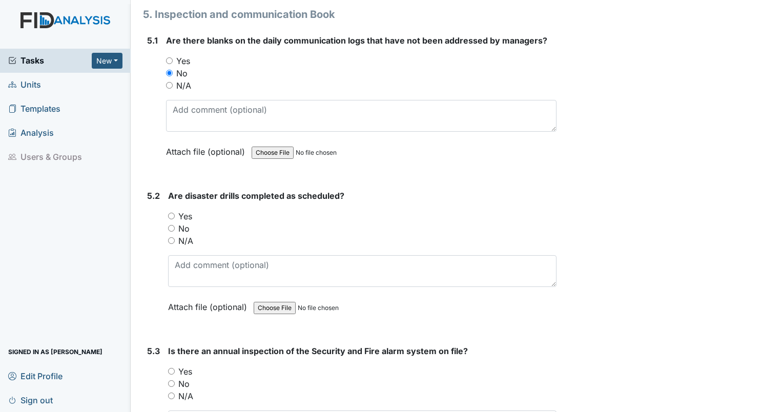
click at [171, 225] on input "No" at bounding box center [171, 228] width 7 height 7
radio input "true"
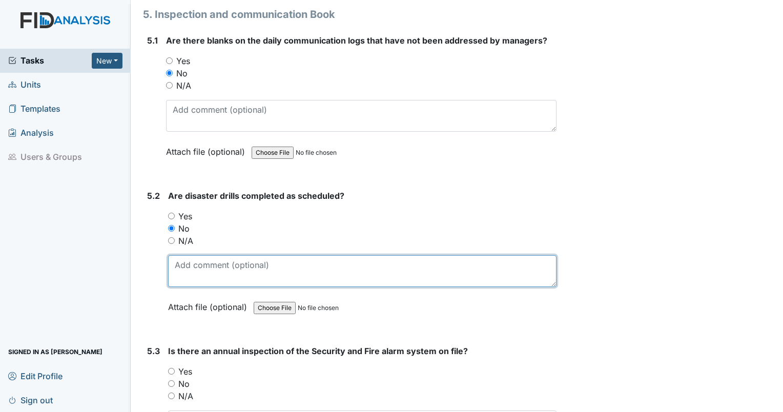
click at [199, 260] on textarea at bounding box center [362, 271] width 388 height 32
type textarea "no disaster drill for August."
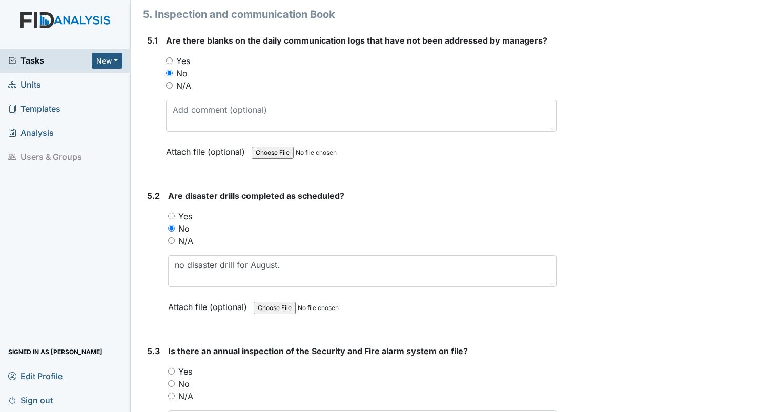
click at [173, 368] on input "Yes" at bounding box center [171, 371] width 7 height 7
radio input "true"
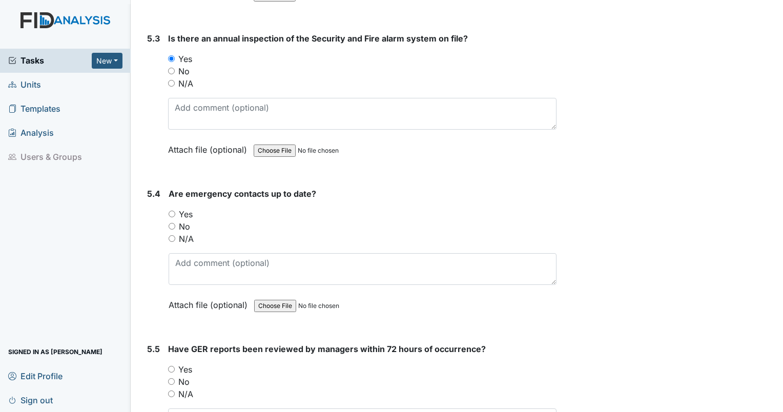
scroll to position [7192, 0]
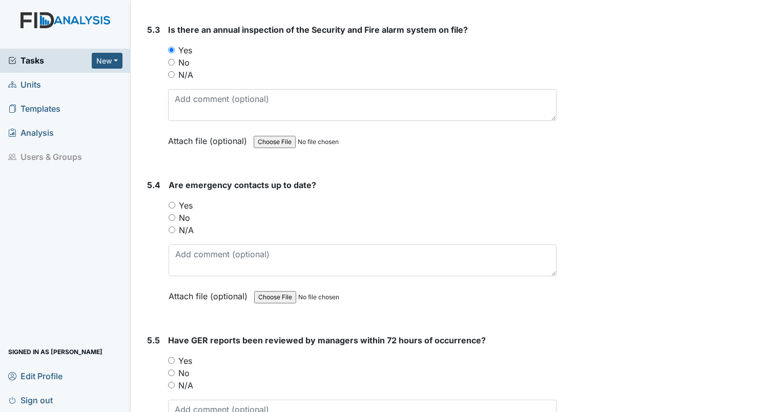
click at [170, 202] on input "Yes" at bounding box center [172, 205] width 7 height 7
radio input "true"
click at [170, 382] on input "N/A" at bounding box center [171, 385] width 7 height 7
radio input "true"
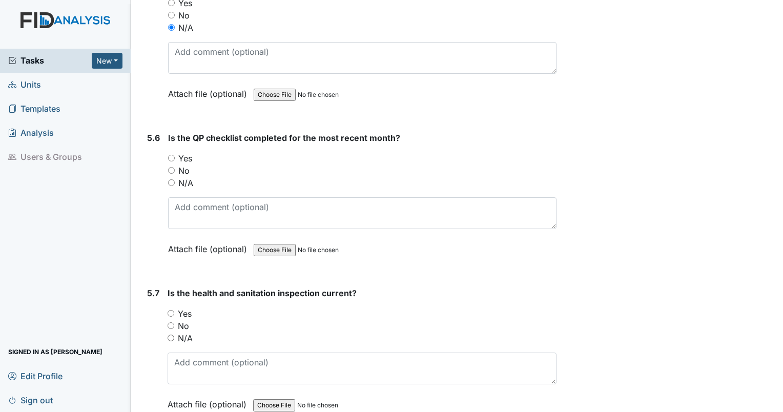
scroll to position [7558, 0]
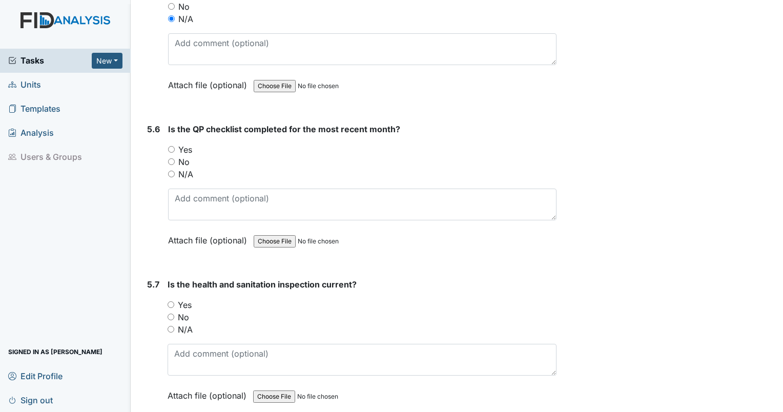
click at [174, 146] on input "Yes" at bounding box center [171, 149] width 7 height 7
radio input "true"
click at [170, 301] on input "Yes" at bounding box center [171, 304] width 7 height 7
radio input "true"
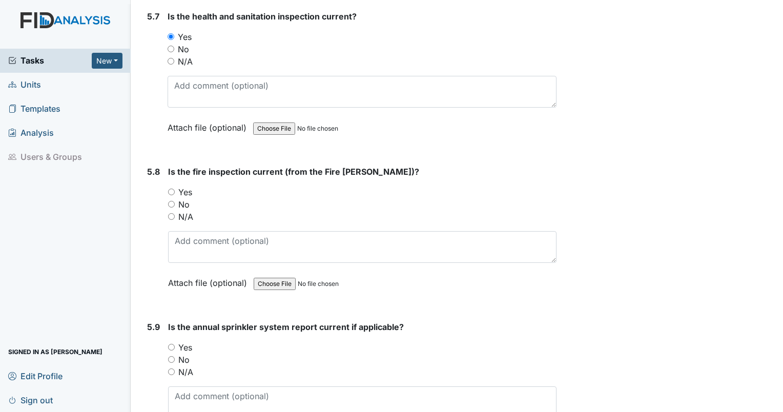
scroll to position [7888, 0]
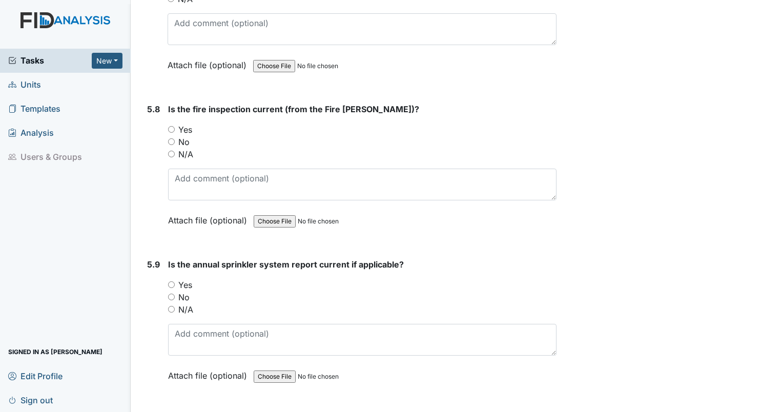
click at [171, 126] on input "Yes" at bounding box center [171, 129] width 7 height 7
radio input "true"
click at [170, 281] on input "Yes" at bounding box center [171, 284] width 7 height 7
radio input "true"
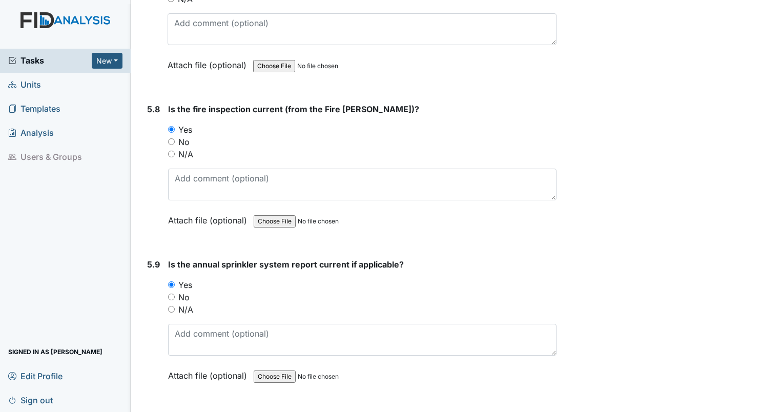
radio input "true"
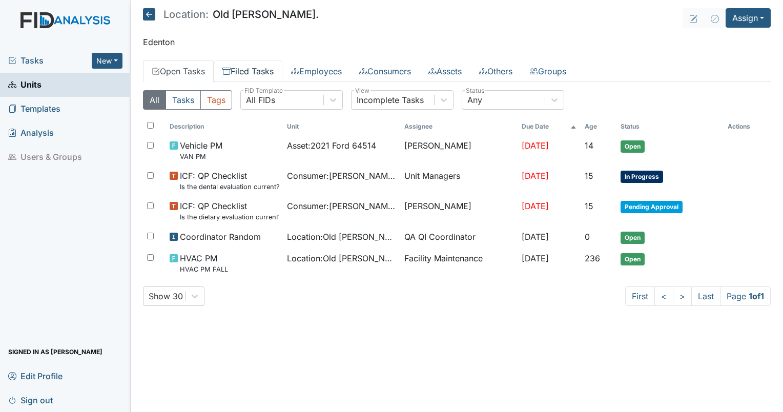
click at [275, 73] on link "Filed Tasks" at bounding box center [248, 71] width 69 height 22
click at [248, 71] on link "Filed Tasks" at bounding box center [248, 71] width 69 height 22
click at [243, 69] on link "Filed Tasks" at bounding box center [248, 71] width 69 height 22
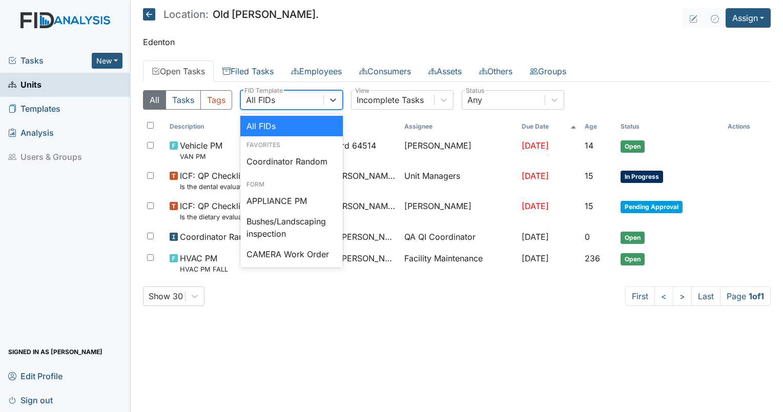
click at [294, 100] on div "All FIDs" at bounding box center [282, 100] width 82 height 18
click at [251, 78] on link "Filed Tasks" at bounding box center [248, 71] width 69 height 22
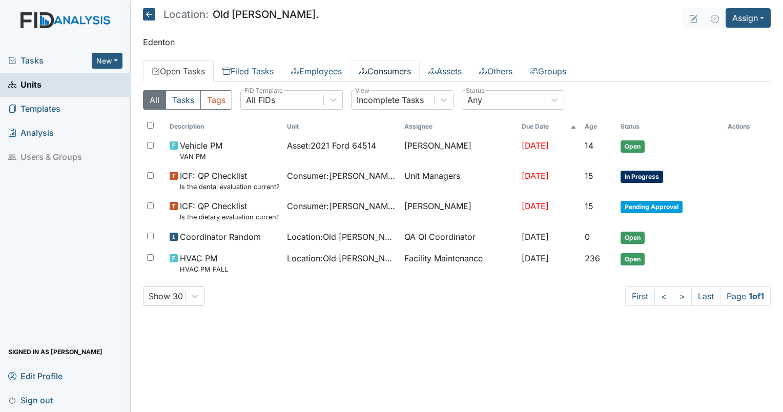
click at [353, 68] on link "Consumers" at bounding box center [384, 71] width 69 height 22
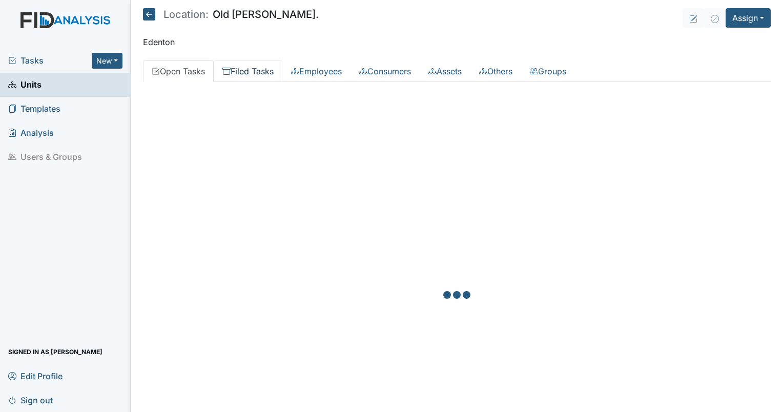
click at [252, 80] on link "Filed Tasks" at bounding box center [248, 71] width 69 height 22
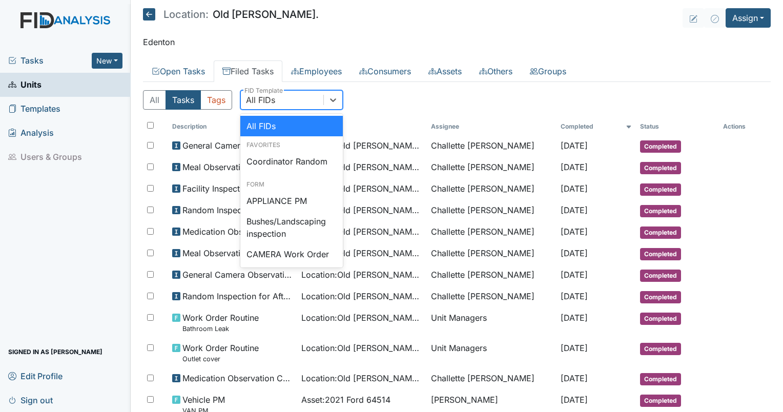
click at [275, 101] on div "All FIDs" at bounding box center [282, 100] width 82 height 18
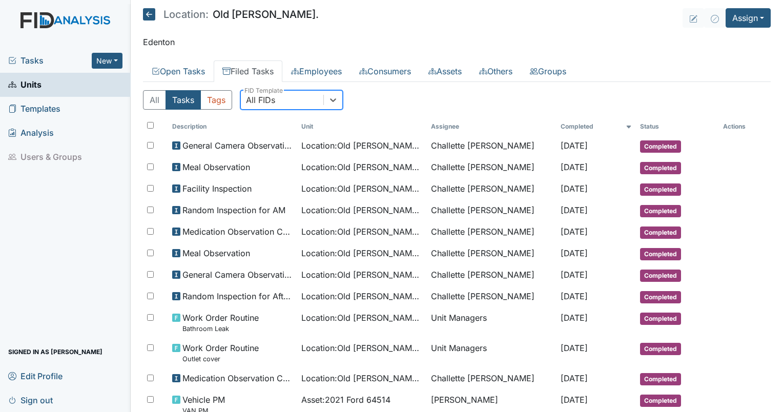
click at [275, 101] on div "All FIDs" at bounding box center [282, 100] width 82 height 18
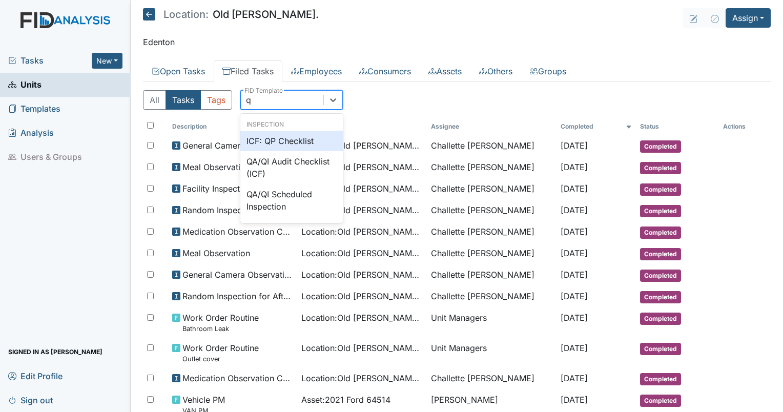
type input "qp"
click at [287, 142] on div "ICF: QP Checklist" at bounding box center [291, 141] width 102 height 20
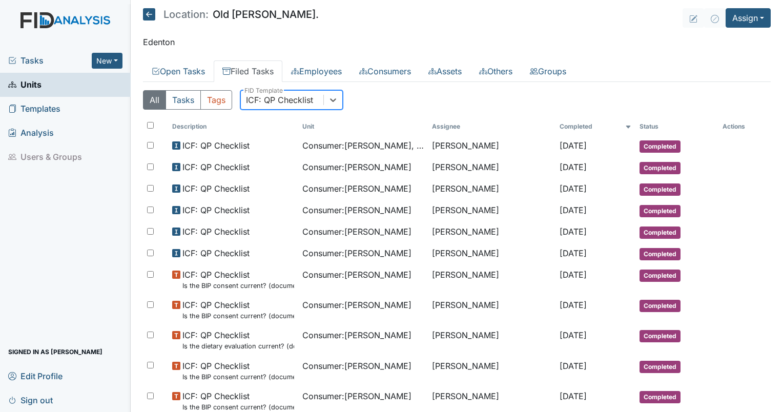
click at [292, 98] on div "ICF: QP Checklist" at bounding box center [279, 100] width 67 height 12
type input "r"
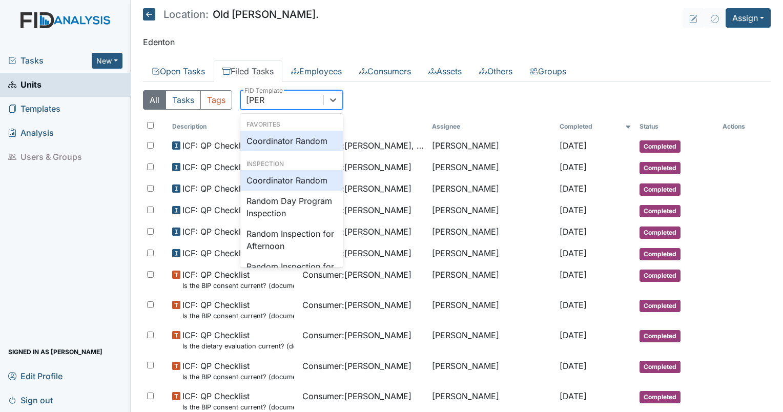
type input "random"
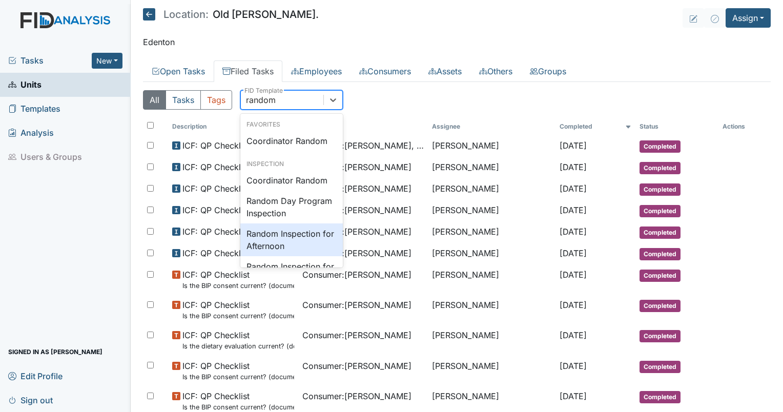
click at [298, 242] on div "Random Inspection for Afternoon" at bounding box center [291, 239] width 102 height 33
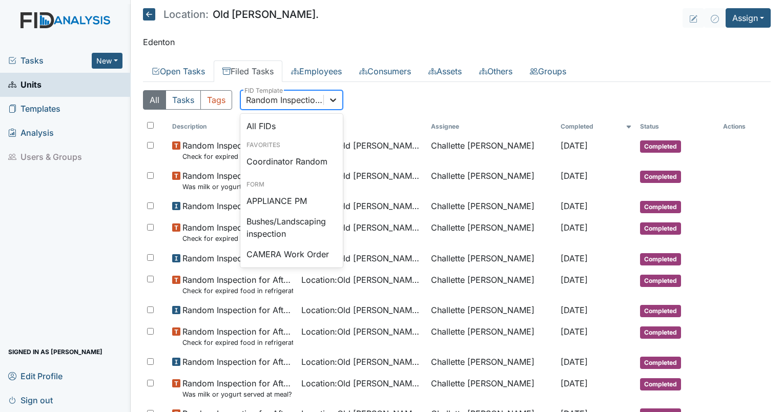
click at [329, 97] on icon at bounding box center [333, 100] width 10 height 10
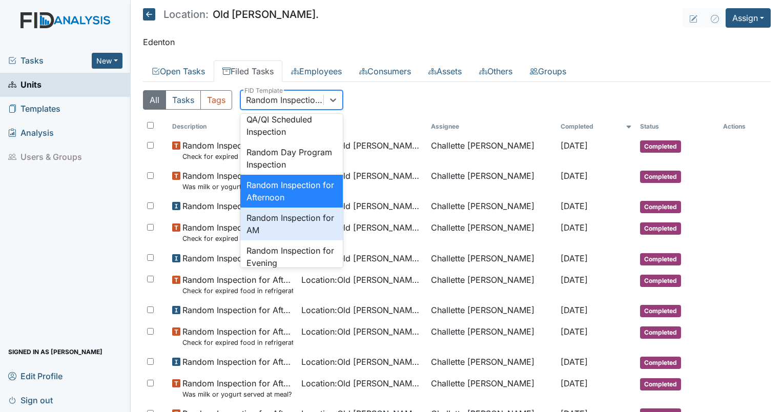
click at [299, 240] on div "Random Inspection for AM" at bounding box center [291, 223] width 102 height 33
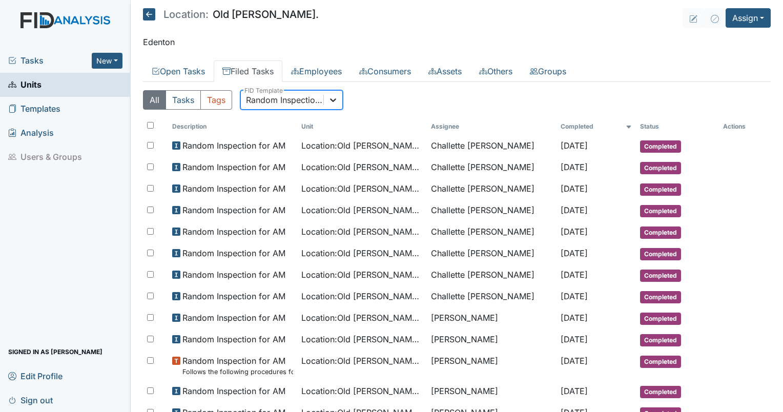
click at [336, 100] on icon at bounding box center [333, 100] width 10 height 10
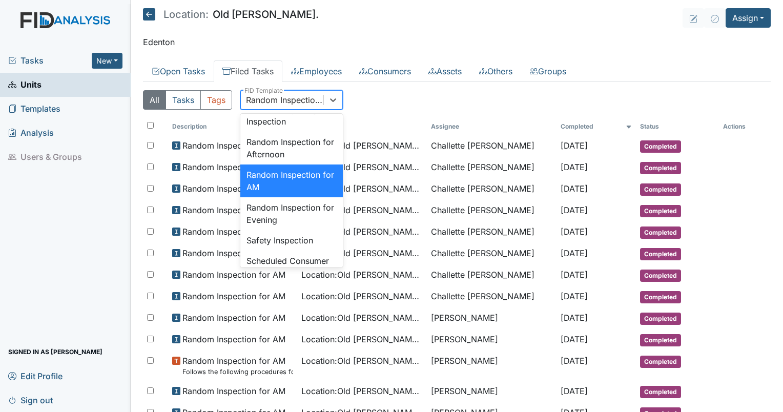
scroll to position [965, 0]
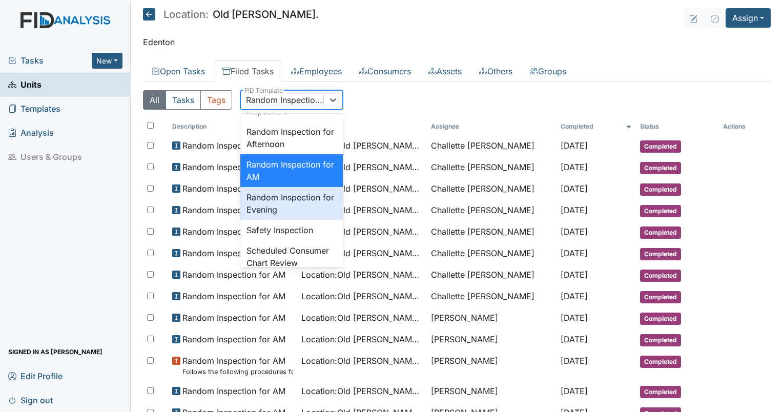
click at [306, 220] on div "Random Inspection for Evening" at bounding box center [291, 203] width 102 height 33
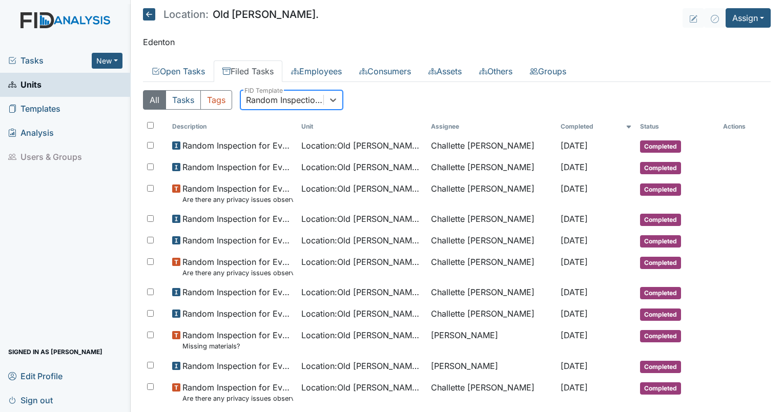
click at [266, 96] on div "Random Inspection for Evening" at bounding box center [285, 100] width 78 height 12
type input "disaster"
click at [285, 132] on div "Disaster Drill Report" at bounding box center [291, 141] width 102 height 20
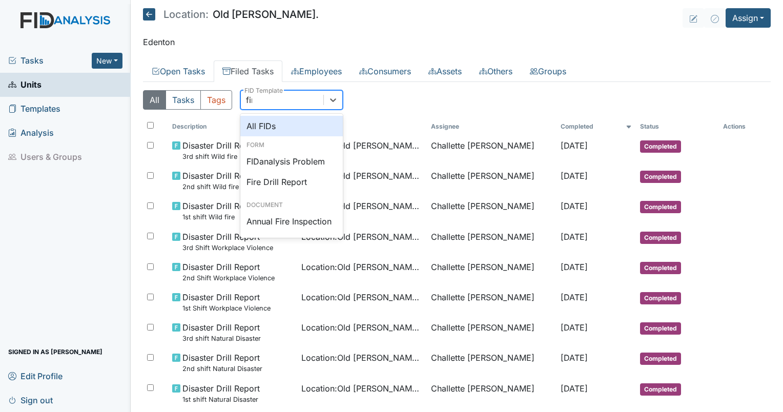
type input "fire"
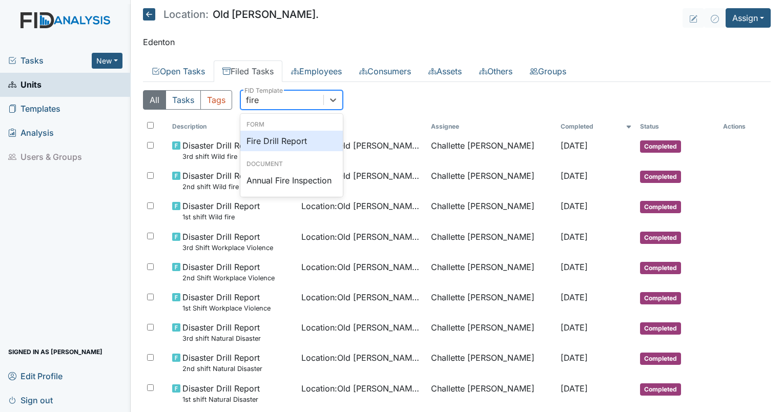
click at [289, 133] on div "Fire Drill Report" at bounding box center [291, 141] width 102 height 20
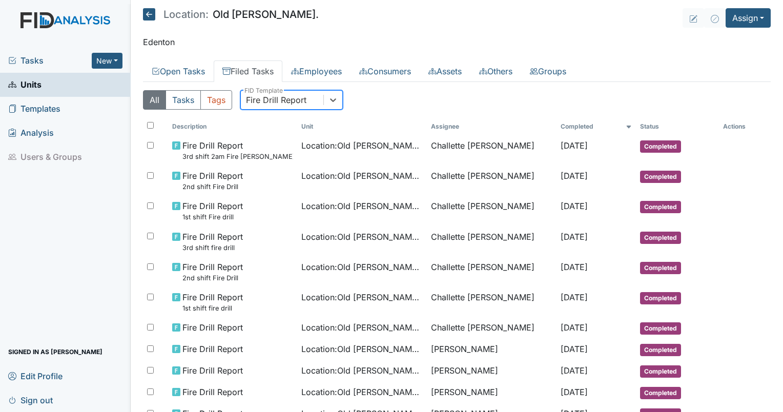
click at [295, 104] on div "Fire Drill Report" at bounding box center [276, 100] width 60 height 12
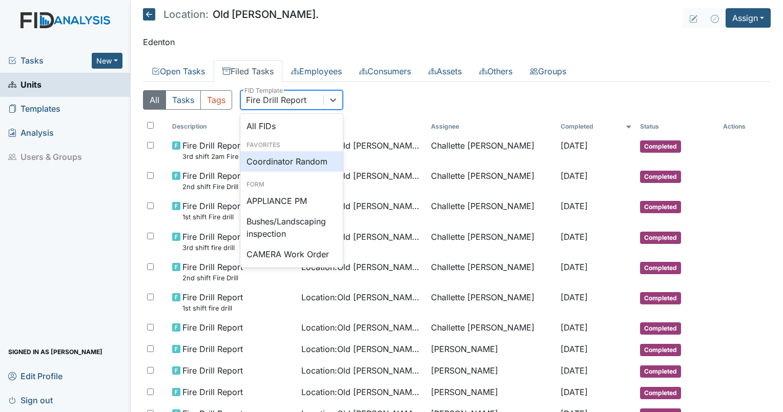
click at [298, 159] on div "Coordinator Random" at bounding box center [291, 161] width 102 height 20
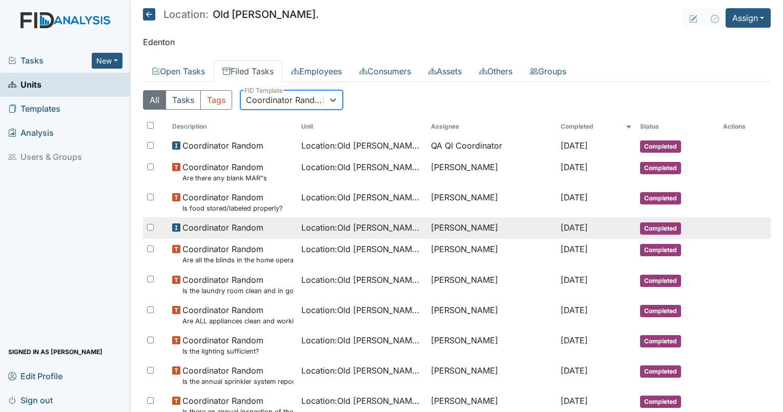
click at [340, 225] on span "Location : Old Roper Rd." at bounding box center [361, 227] width 121 height 12
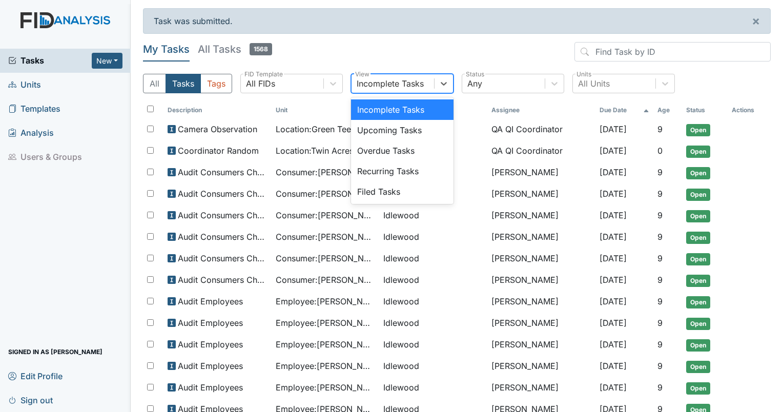
click at [408, 87] on div "Incomplete Tasks" at bounding box center [390, 83] width 67 height 12
click at [380, 190] on div "Filed Tasks" at bounding box center [402, 191] width 102 height 20
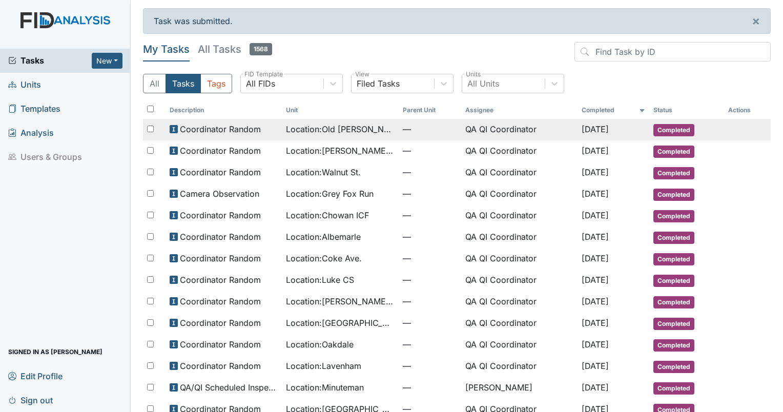
click at [352, 131] on span "Location : [GEOGRAPHIC_DATA][PERSON_NAME]." at bounding box center [340, 129] width 109 height 12
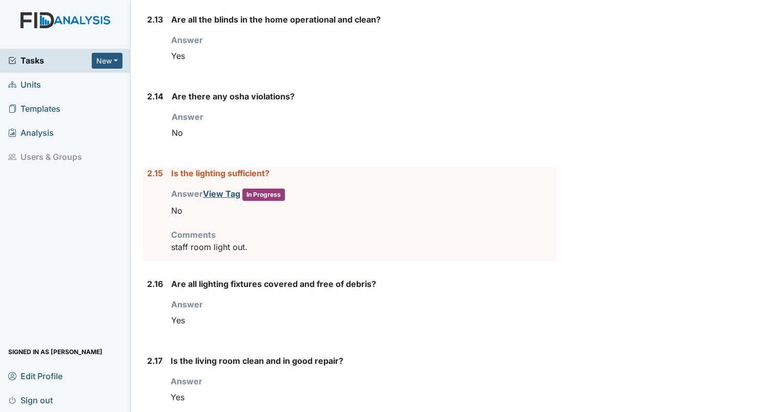
scroll to position [2092, 0]
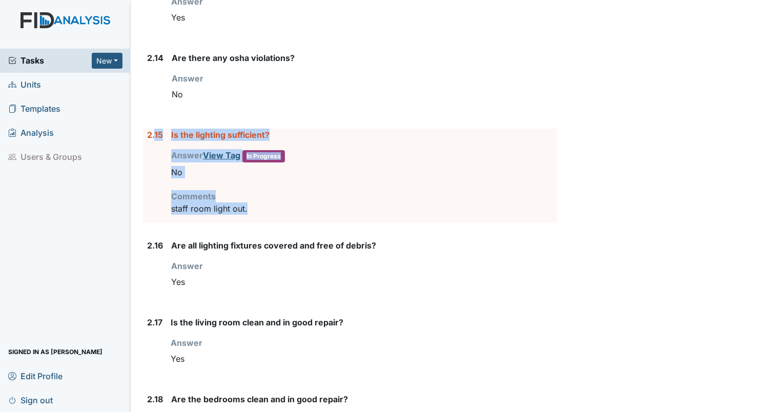
drag, startPoint x: 274, startPoint y: 198, endPoint x: 155, endPoint y: 129, distance: 138.2
click at [155, 129] on div "2.15 Is the lighting sufficient? Answer View Tag In Progress You must select on…" at bounding box center [349, 176] width 413 height 94
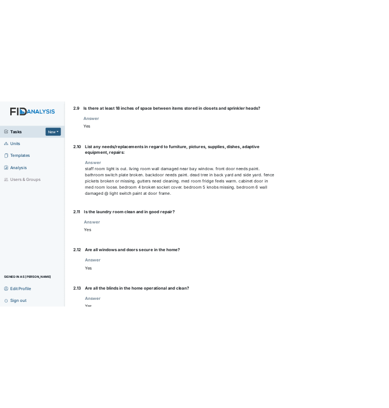
scroll to position [1713, 0]
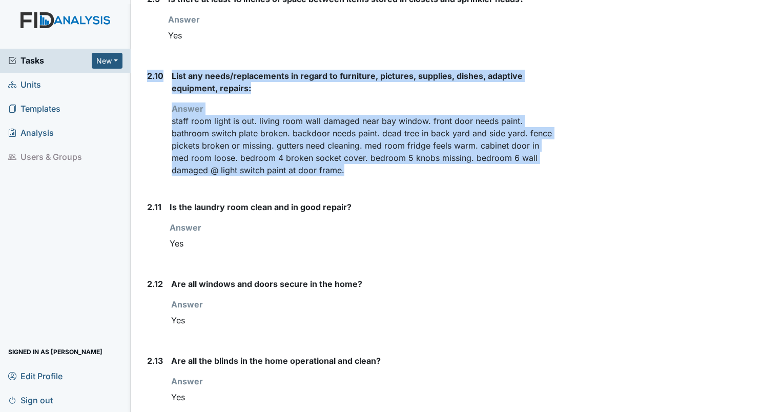
drag, startPoint x: 347, startPoint y: 168, endPoint x: 144, endPoint y: 64, distance: 227.9
drag, startPoint x: 144, startPoint y: 64, endPoint x: 150, endPoint y: 71, distance: 9.1
copy div "2.10 List any needs/replacements in regard to furniture, pictures, supplies, di…"
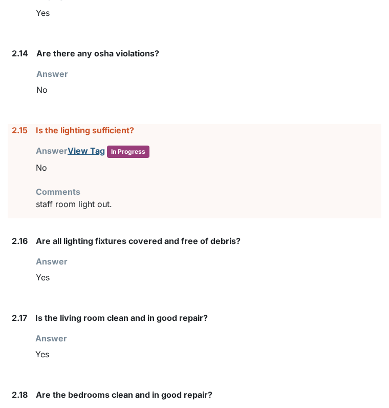
scroll to position [2180, 0]
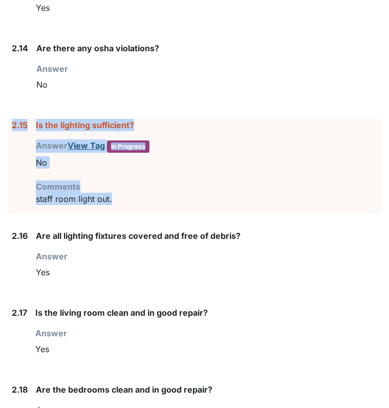
drag, startPoint x: 118, startPoint y: 200, endPoint x: 3, endPoint y: 132, distance: 133.6
click at [3, 132] on div "Inspection: Coordinator Random ID: #00006763 Completed Autosaving... Location: …" at bounding box center [194, 148] width 389 height 4640
drag, startPoint x: 3, startPoint y: 132, endPoint x: 58, endPoint y: 121, distance: 57.0
copy div "2.15 Is the lighting sufficient? Answer View Tag In Progress You must select on…"
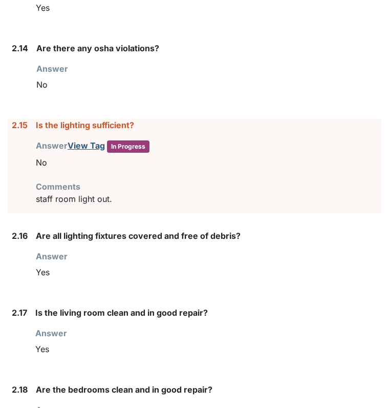
click at [324, 276] on div "Yes" at bounding box center [209, 271] width 346 height 19
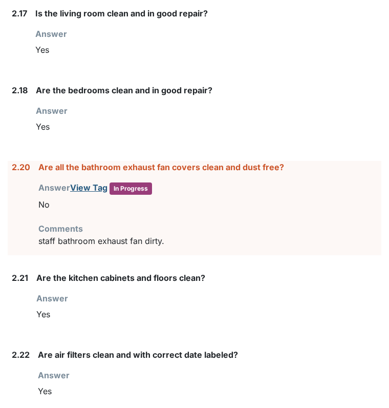
scroll to position [2520, 0]
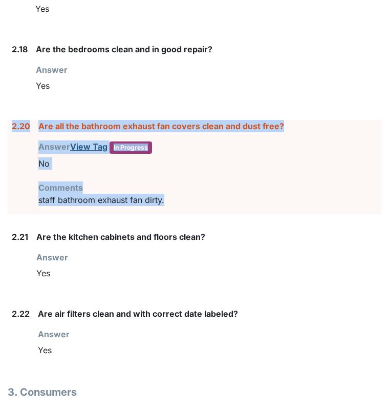
drag, startPoint x: 170, startPoint y: 196, endPoint x: 11, endPoint y: 123, distance: 174.9
click at [11, 123] on div "2.20 Are all the bathroom exhaust fan covers clean and dust free? Answer View T…" at bounding box center [195, 167] width 374 height 94
drag, startPoint x: 11, startPoint y: 123, endPoint x: 57, endPoint y: 120, distance: 46.2
copy div "2.20 Are all the bathroom exhaust fan covers clean and dust free? Answer View T…"
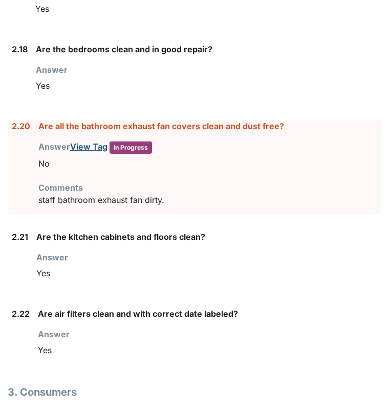
click at [344, 270] on div "Yes" at bounding box center [208, 272] width 345 height 19
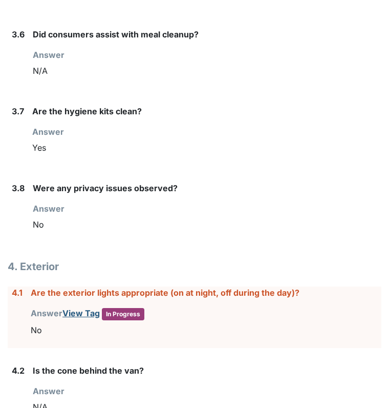
scroll to position [3405, 0]
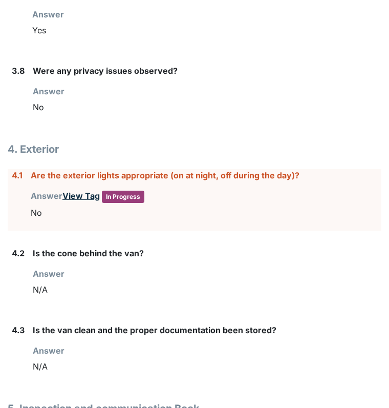
click at [86, 191] on link "View Tag" at bounding box center [80, 196] width 37 height 10
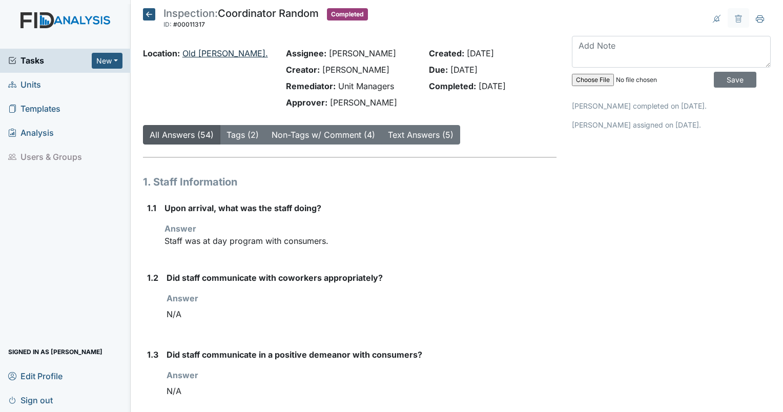
click at [217, 57] on link "Old [PERSON_NAME]." at bounding box center [225, 53] width 86 height 10
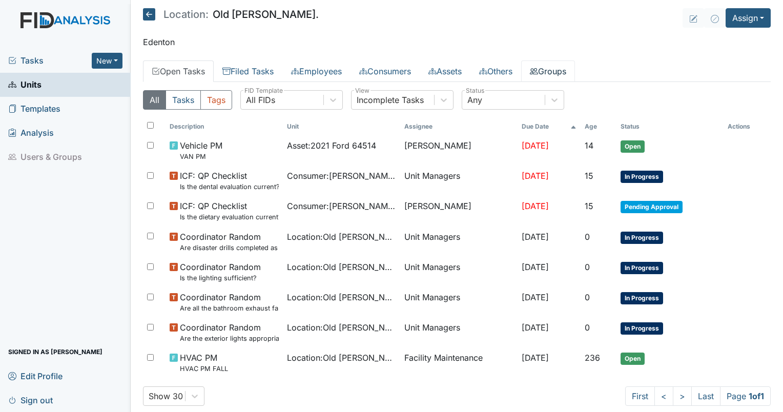
click at [559, 68] on link "Groups" at bounding box center [548, 71] width 54 height 22
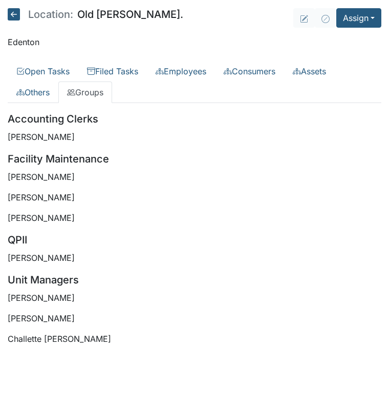
click at [256, 169] on div "Accounting Clerks Melissa Mack Facility Maintenance Zach Smith George Walton Aa…" at bounding box center [195, 228] width 374 height 234
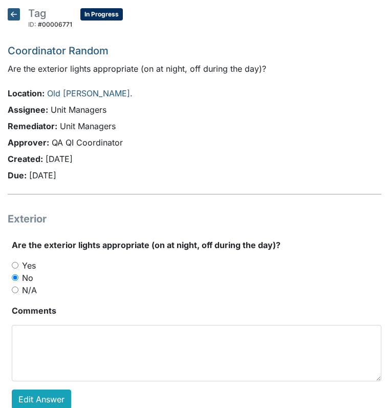
click at [17, 264] on input "Yes" at bounding box center [15, 265] width 7 height 7
radio input "true"
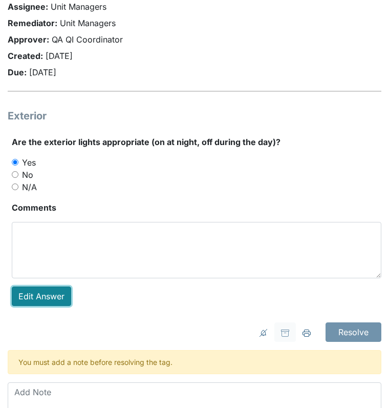
click at [45, 289] on link "Edit Answer" at bounding box center [41, 295] width 59 height 19
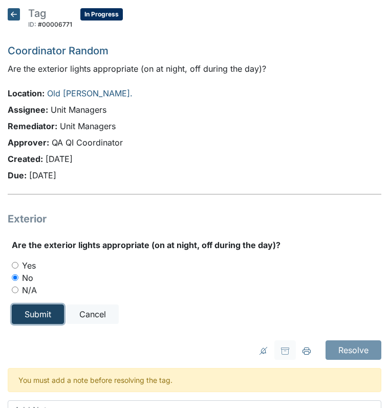
click at [30, 313] on input "Submit" at bounding box center [38, 313] width 52 height 19
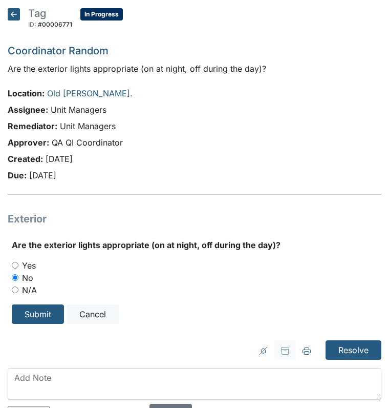
click at [15, 261] on div "Yes" at bounding box center [197, 265] width 370 height 12
click at [15, 262] on input "Yes" at bounding box center [15, 265] width 7 height 7
radio input "true"
click at [30, 304] on input "Submit" at bounding box center [38, 313] width 52 height 19
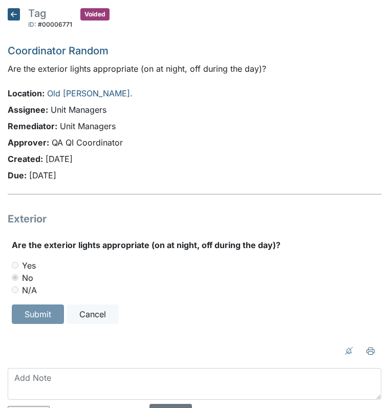
drag, startPoint x: 0, startPoint y: 0, endPoint x: 285, endPoint y: 192, distance: 343.7
click at [285, 192] on div "Tag ID: #00006771 Voided Autosaving... Coordinator Random Are the exterior ligh…" at bounding box center [194, 174] width 389 height 332
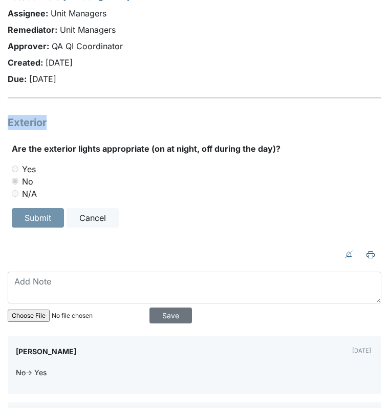
scroll to position [164, 0]
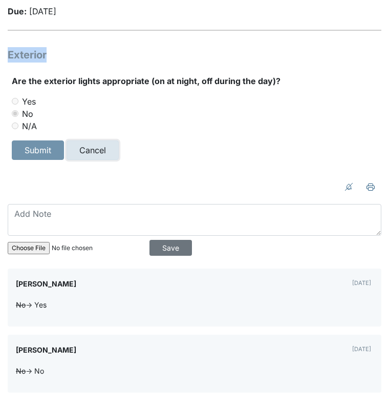
click at [94, 153] on link "Cancel" at bounding box center [93, 149] width 52 height 19
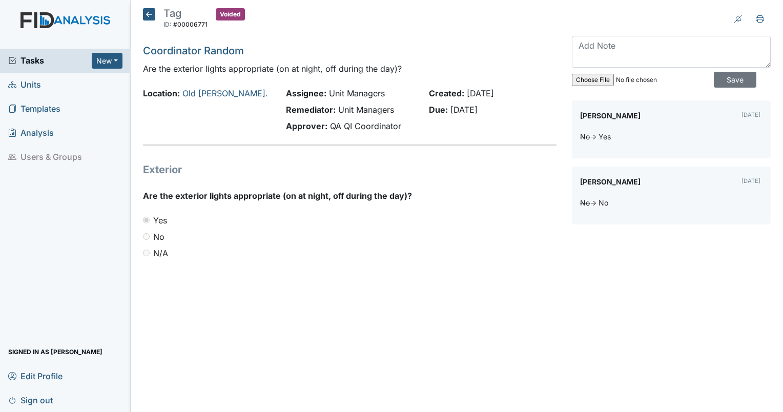
click at [145, 12] on icon at bounding box center [149, 14] width 12 height 12
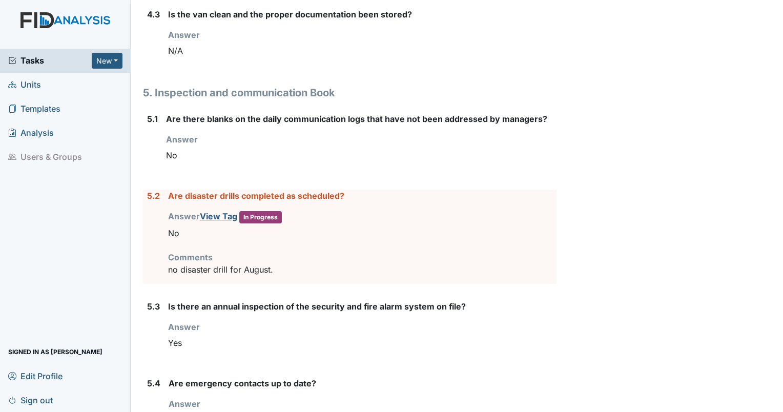
scroll to position [3641, 0]
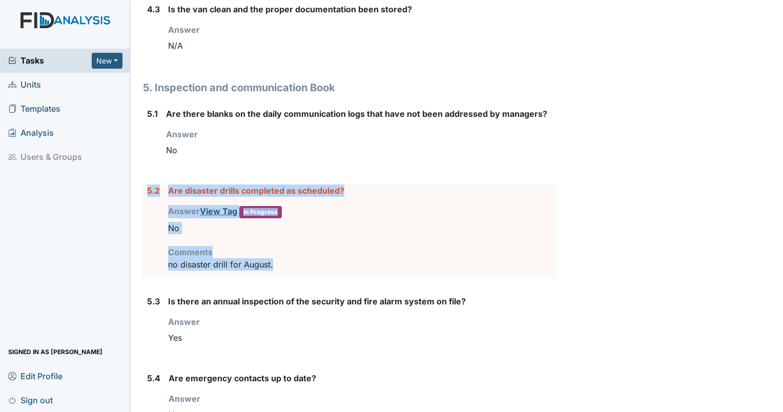
drag, startPoint x: 305, startPoint y: 253, endPoint x: 146, endPoint y: 163, distance: 181.6
drag, startPoint x: 146, startPoint y: 163, endPoint x: 176, endPoint y: 183, distance: 35.1
copy div "5.2 Are disaster drills completed as scheduled? Answer View Tag In Progress You…"
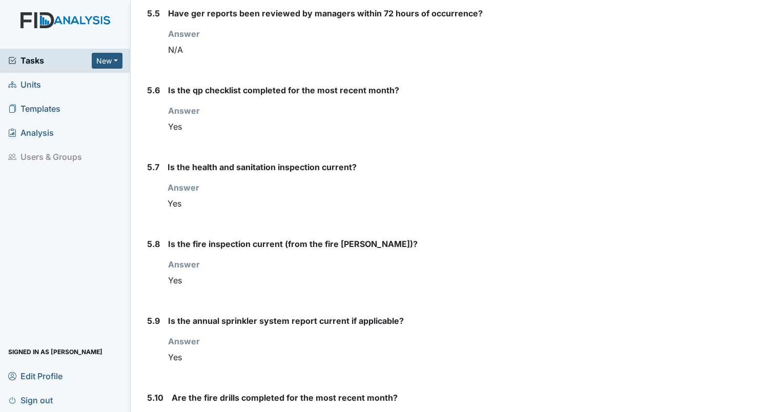
scroll to position [4135, 0]
